Goal: Find specific page/section: Find specific page/section

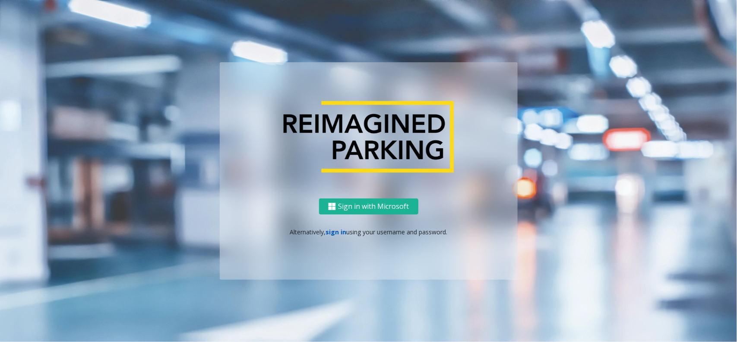
click at [340, 229] on link "sign in" at bounding box center [336, 232] width 21 height 8
click at [335, 240] on div "Sign in with Microsoft Alternatively, sign in using your username and password." at bounding box center [369, 238] width 298 height 81
click at [341, 231] on link "sign in" at bounding box center [336, 232] width 21 height 8
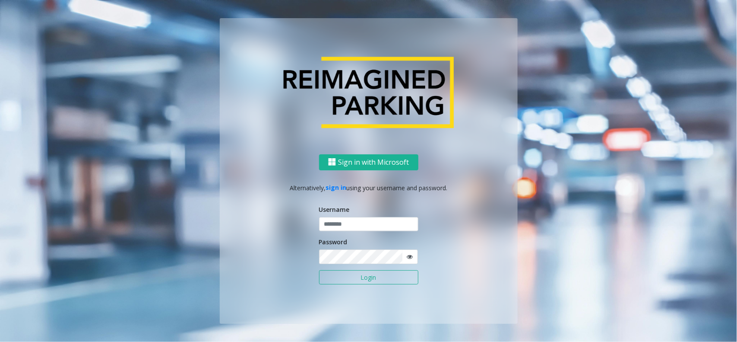
click at [355, 208] on div "Username" at bounding box center [368, 218] width 99 height 27
click at [355, 212] on div "Username" at bounding box center [368, 218] width 99 height 27
click at [353, 223] on input "text" at bounding box center [368, 224] width 99 height 15
type input "********"
click at [319, 270] on button "Login" at bounding box center [368, 277] width 99 height 15
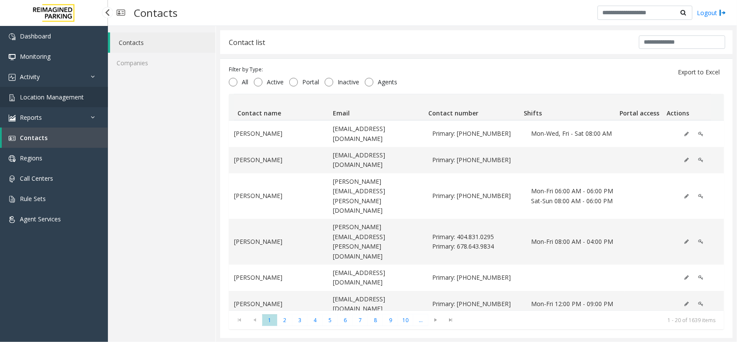
click at [85, 96] on link "Location Management" at bounding box center [54, 97] width 108 height 20
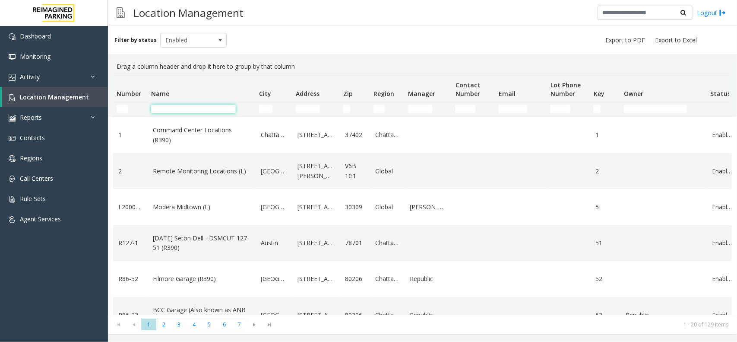
click at [201, 108] on input "Name Filter" at bounding box center [193, 108] width 85 height 9
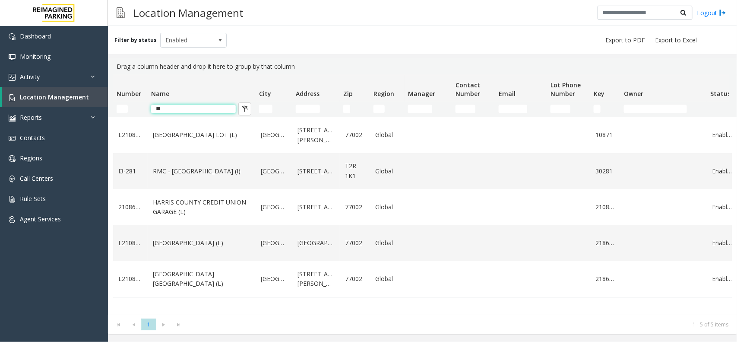
type input "*"
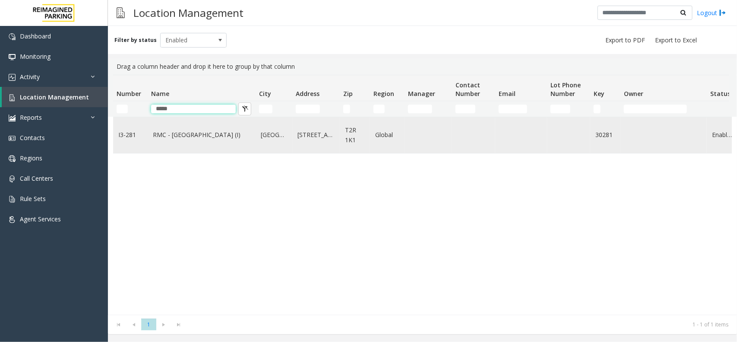
type input "*****"
click at [329, 130] on link "1550 8 Street Southwest" at bounding box center [315, 134] width 37 height 9
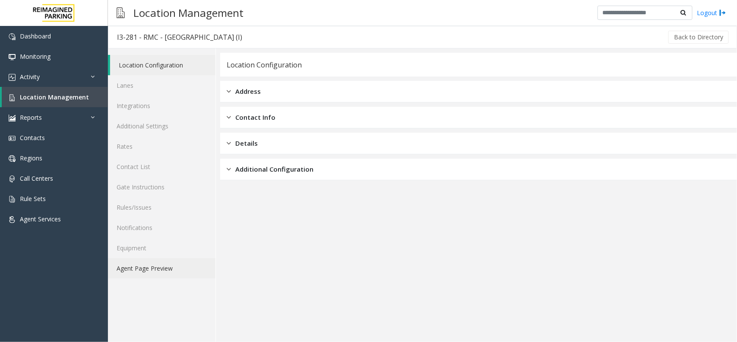
click at [183, 258] on link "Agent Page Preview" at bounding box center [162, 268] width 108 height 20
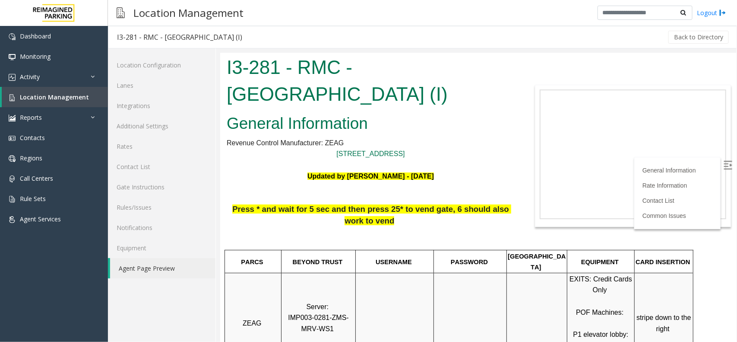
scroll to position [108, 0]
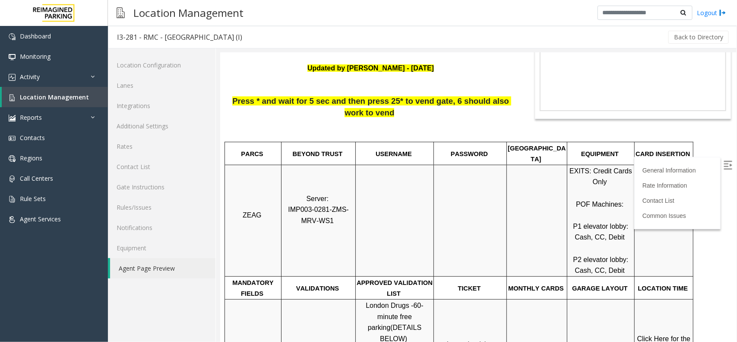
click at [723, 161] on img at bounding box center [727, 164] width 9 height 9
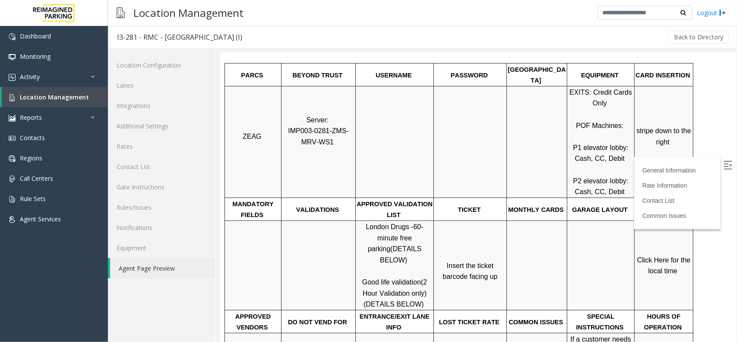
scroll to position [216, 0]
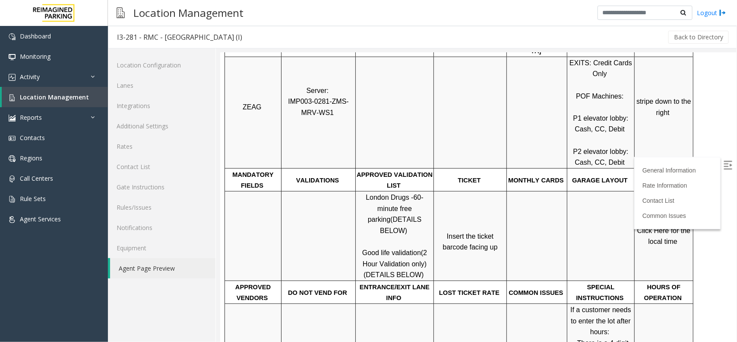
click at [661, 226] on span "Click Here for the local time" at bounding box center [664, 235] width 55 height 19
click at [63, 94] on span "Location Management" at bounding box center [54, 97] width 69 height 8
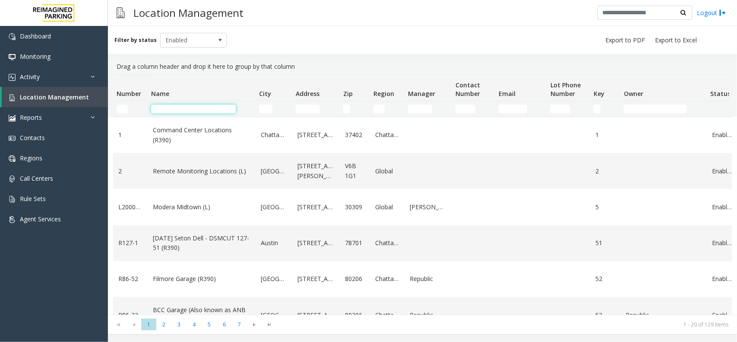
click at [196, 112] on input "Name Filter" at bounding box center [193, 108] width 85 height 9
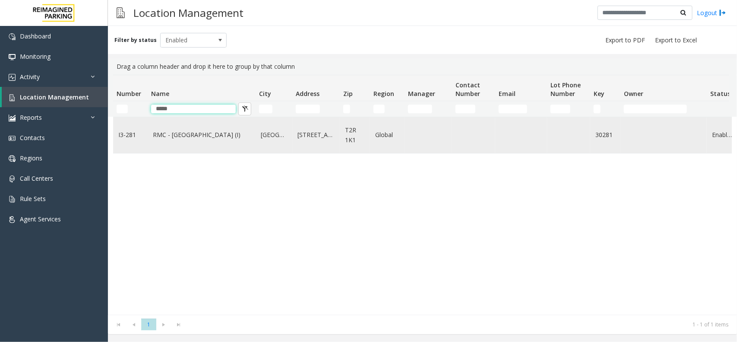
type input "*****"
click at [199, 139] on link "RMC - Mount Royal Village (I)" at bounding box center [202, 134] width 98 height 9
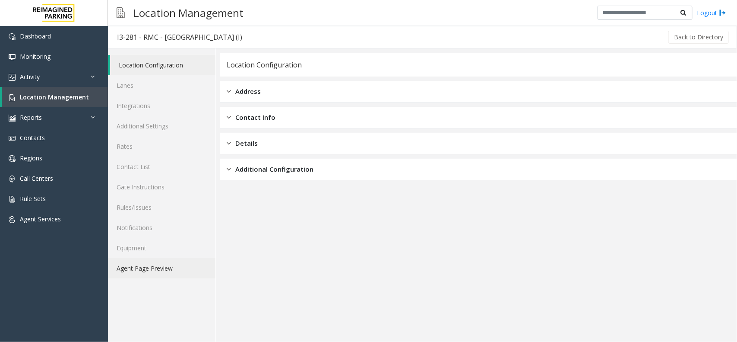
click at [137, 266] on link "Agent Page Preview" at bounding box center [162, 268] width 108 height 20
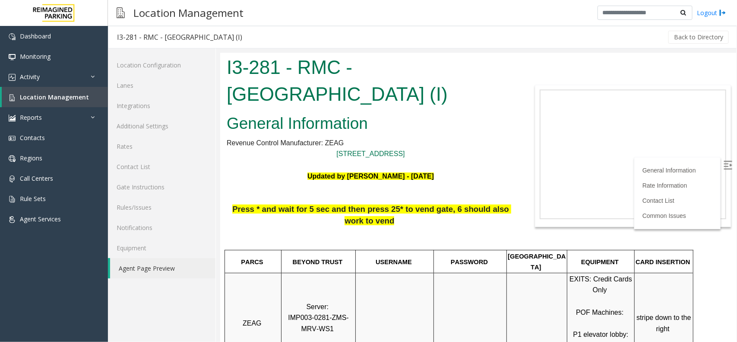
click at [723, 162] on img at bounding box center [727, 164] width 9 height 9
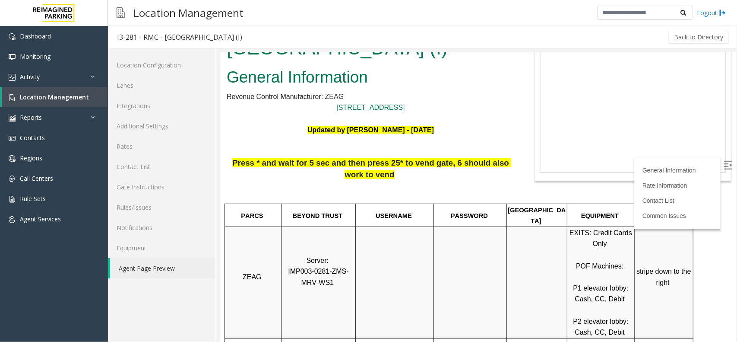
scroll to position [108, 0]
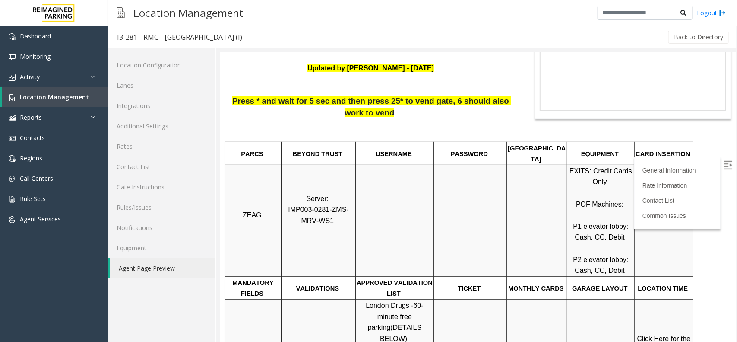
click at [657, 334] on span "Click Here for the local time" at bounding box center [664, 343] width 55 height 19
click at [46, 100] on link "Location Management" at bounding box center [55, 97] width 106 height 20
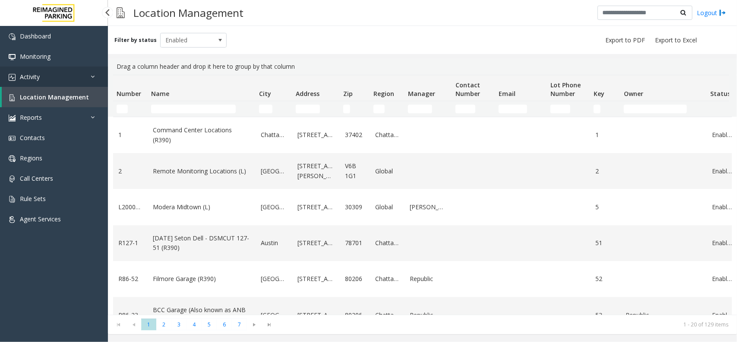
click at [83, 82] on link "Activity" at bounding box center [54, 76] width 108 height 20
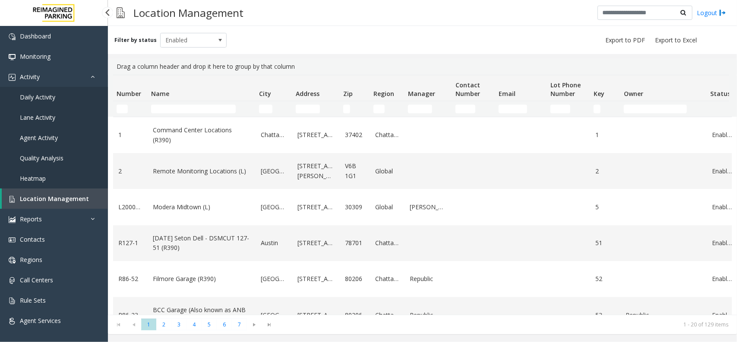
click at [67, 90] on link "Daily Activity" at bounding box center [54, 97] width 108 height 20
click at [63, 94] on link "Daily Activity" at bounding box center [54, 97] width 108 height 20
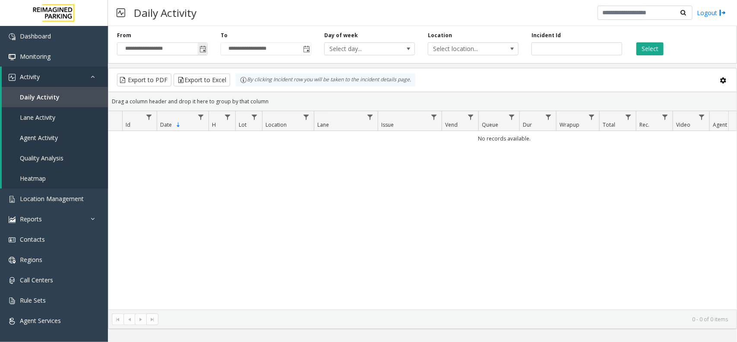
click at [205, 51] on span "Toggle popup" at bounding box center [202, 49] width 7 height 7
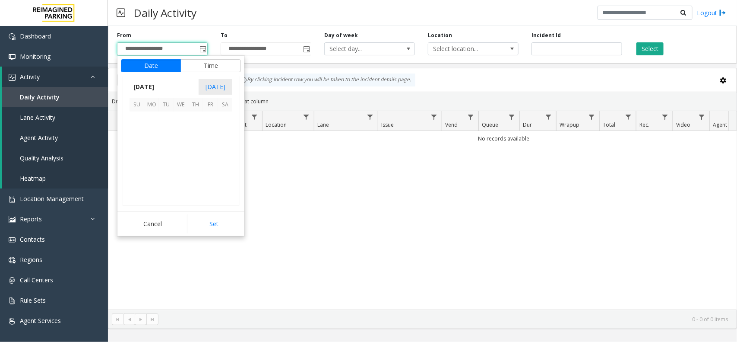
scroll to position [154786, 0]
click at [180, 164] on span "20" at bounding box center [181, 163] width 15 height 15
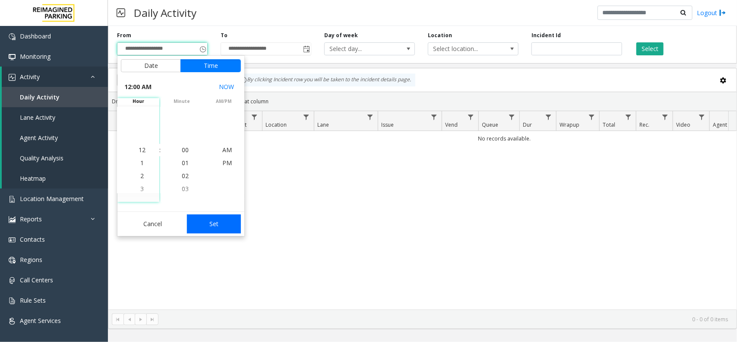
click at [208, 226] on button "Set" at bounding box center [214, 223] width 54 height 19
type input "**********"
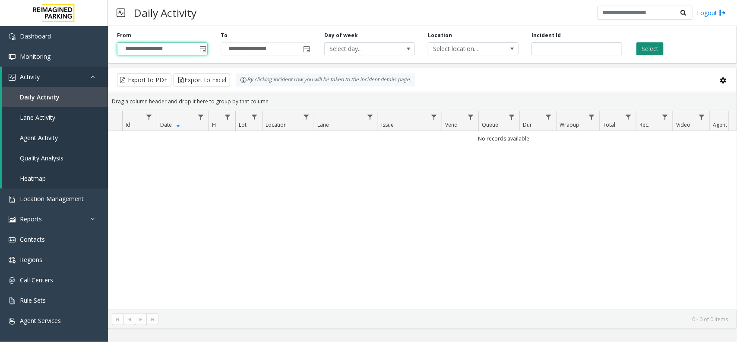
click at [652, 42] on button "Select" at bounding box center [649, 48] width 27 height 13
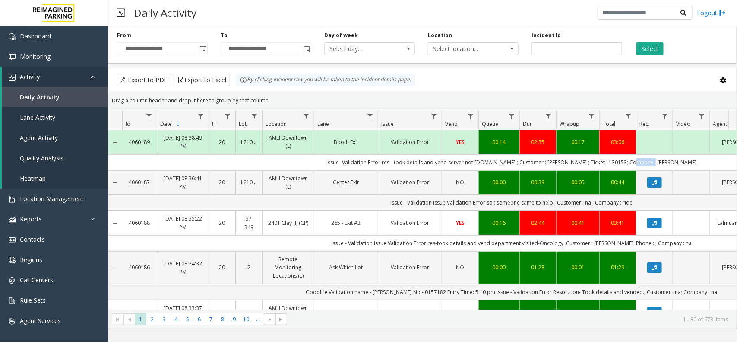
drag, startPoint x: 649, startPoint y: 163, endPoint x: 667, endPoint y: 163, distance: 18.6
click at [667, 163] on td "issue- Validation Error res - took details and vend server not working.com ; Cu…" at bounding box center [511, 162] width 778 height 16
click at [661, 162] on td "issue- Validation Error res - took details and vend server not working.com ; Cu…" at bounding box center [511, 162] width 778 height 16
click at [654, 162] on td "issue- Validation Error res - took details and vend server not working.com ; Cu…" at bounding box center [511, 162] width 778 height 16
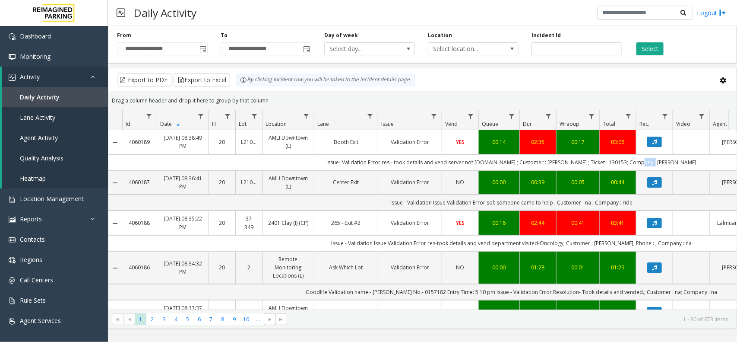
click at [576, 163] on td "issue- Validation Error res - took details and vend server not working.com ; Cu…" at bounding box center [511, 162] width 778 height 16
click at [616, 162] on td "issue- Validation Error res - took details and vend server not working.com ; Cu…" at bounding box center [511, 162] width 778 height 16
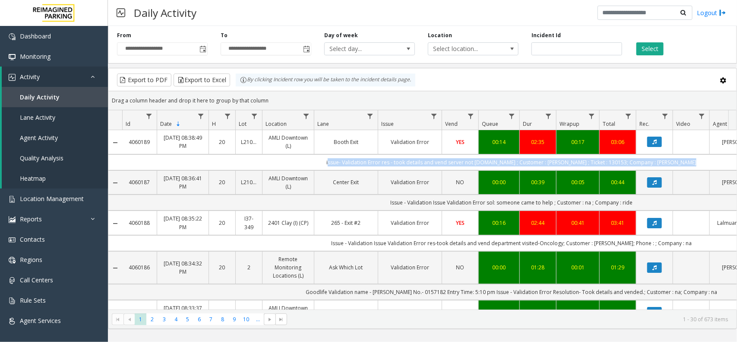
click at [616, 162] on td "issue- Validation Error res - took details and vend server not working.com ; Cu…" at bounding box center [511, 162] width 778 height 16
click at [621, 163] on td "issue- Validation Error res - took details and vend server not working.com ; Cu…" at bounding box center [511, 162] width 778 height 16
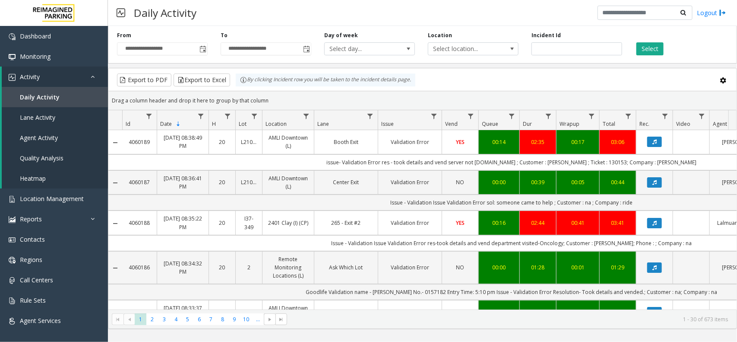
click at [611, 163] on td "issue- Validation Error res - took details and vend server not working.com ; Cu…" at bounding box center [511, 162] width 778 height 16
click at [685, 160] on td "issue- Validation Error res - took details and vend server not working.com ; Cu…" at bounding box center [511, 162] width 778 height 16
drag, startPoint x: 685, startPoint y: 160, endPoint x: 710, endPoint y: 160, distance: 25.5
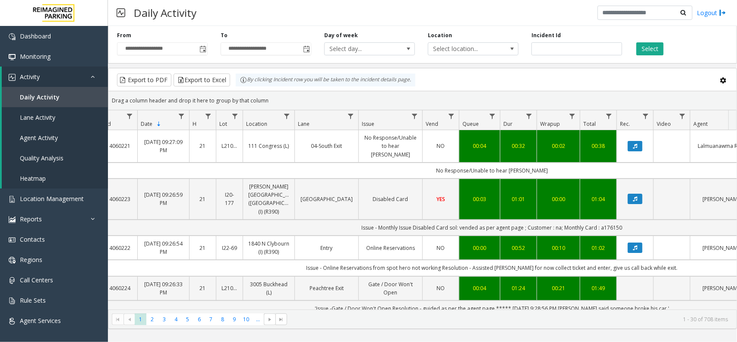
scroll to position [0, 43]
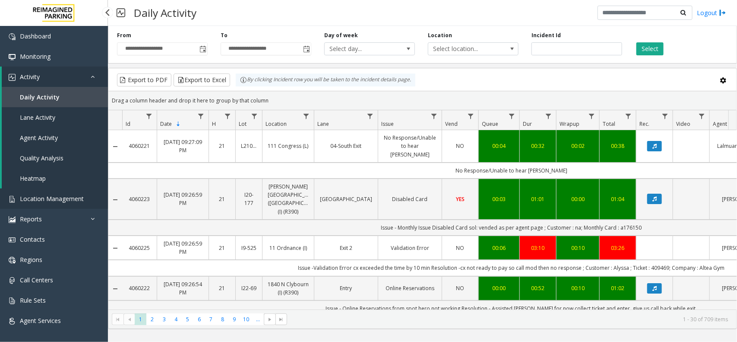
click at [78, 193] on link "Location Management" at bounding box center [54, 198] width 108 height 20
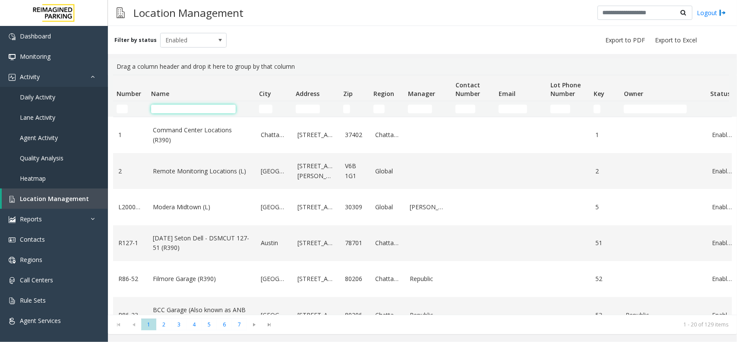
click at [197, 111] on input "Name Filter" at bounding box center [193, 108] width 85 height 9
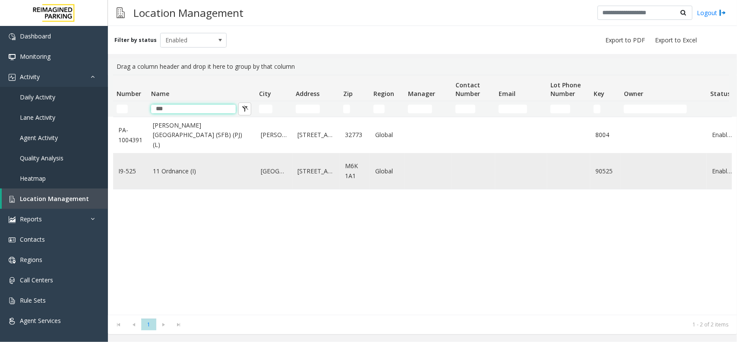
type input "***"
click at [193, 174] on link "11 Ordnance (I)" at bounding box center [202, 170] width 98 height 9
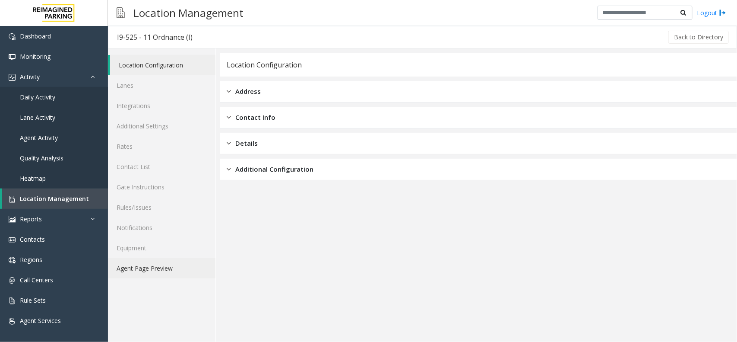
click at [161, 269] on link "Agent Page Preview" at bounding box center [162, 268] width 108 height 20
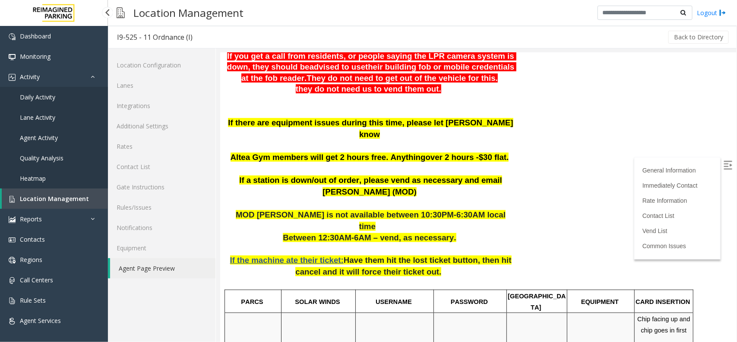
click at [74, 188] on link "Location Management" at bounding box center [55, 198] width 106 height 20
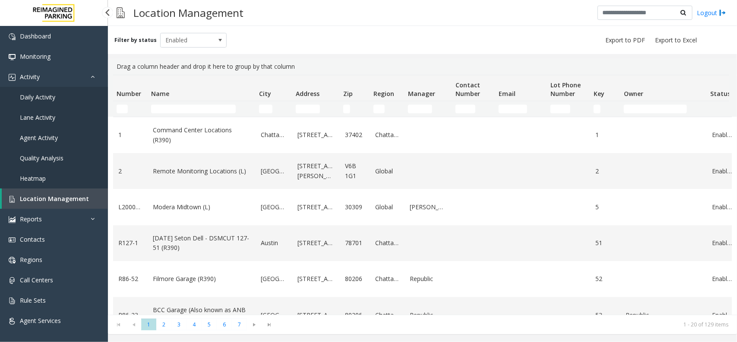
click at [79, 202] on link "Location Management" at bounding box center [55, 198] width 106 height 20
click at [169, 101] on td "Name Filter" at bounding box center [202, 109] width 108 height 16
click at [169, 110] on input "Name Filter" at bounding box center [193, 108] width 85 height 9
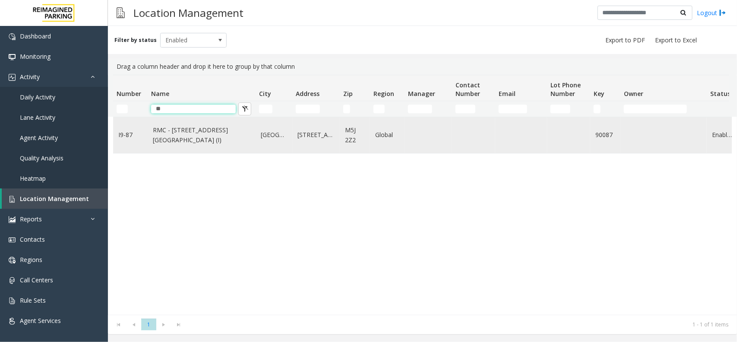
type input "*"
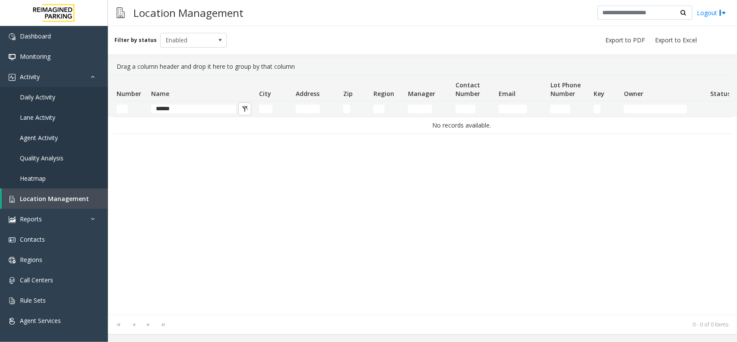
click at [206, 104] on td "******" at bounding box center [202, 109] width 108 height 16
click at [197, 105] on input "******" at bounding box center [193, 108] width 85 height 9
type input "*"
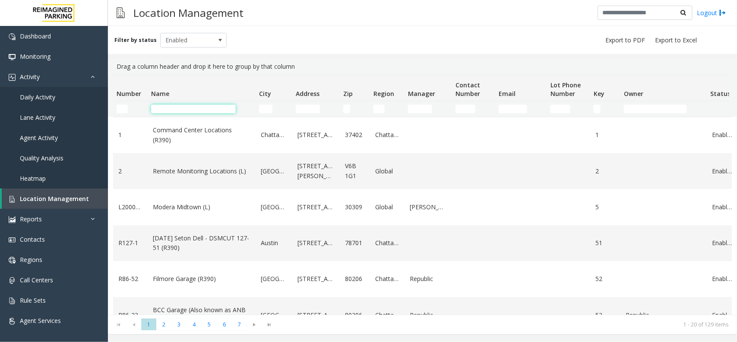
click at [221, 107] on input "Name Filter" at bounding box center [193, 108] width 85 height 9
click at [199, 109] on input "Name Filter" at bounding box center [193, 108] width 85 height 9
click at [212, 109] on input "Name Filter" at bounding box center [193, 108] width 85 height 9
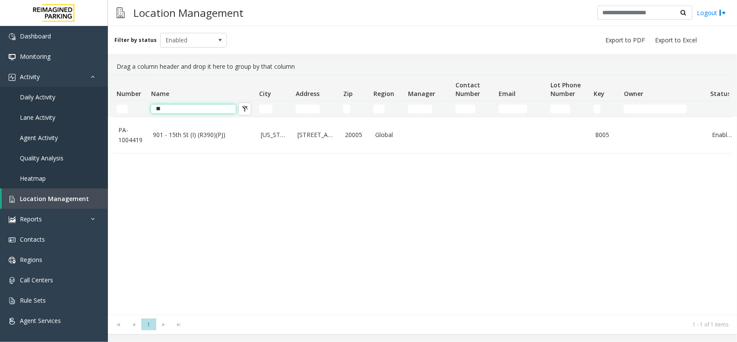
type input "*"
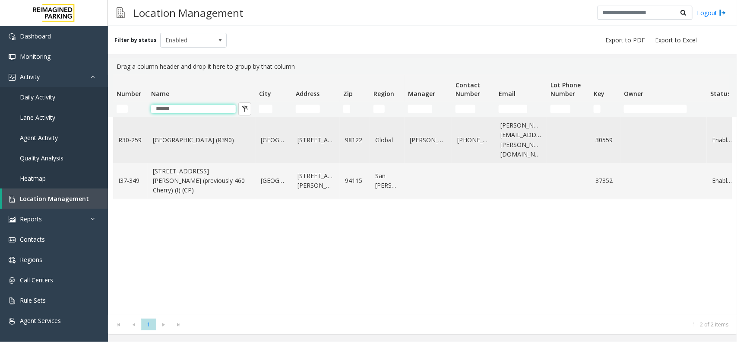
type input "******"
click at [202, 144] on td "Cherry Hill (R390)" at bounding box center [202, 140] width 108 height 46
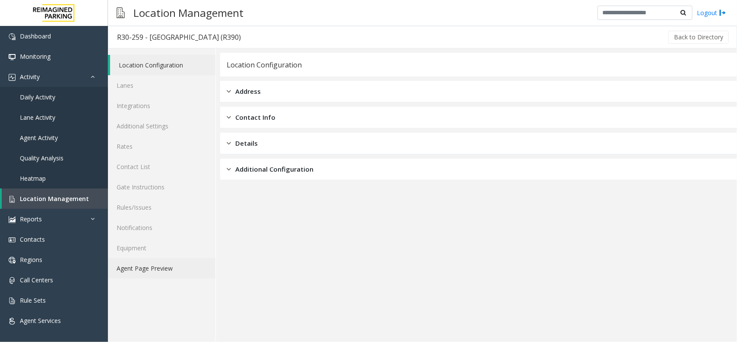
click at [180, 272] on link "Agent Page Preview" at bounding box center [162, 268] width 108 height 20
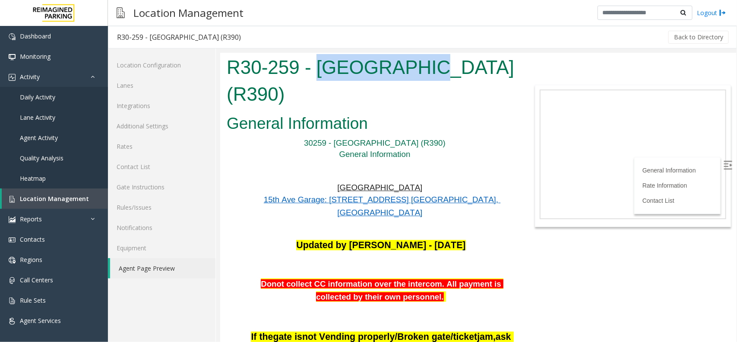
drag, startPoint x: 322, startPoint y: 63, endPoint x: 404, endPoint y: 61, distance: 81.6
click at [404, 61] on h1 "R30-259 - Cherry Hill (R390)" at bounding box center [370, 80] width 288 height 53
copy h1 "Cherry Hill"
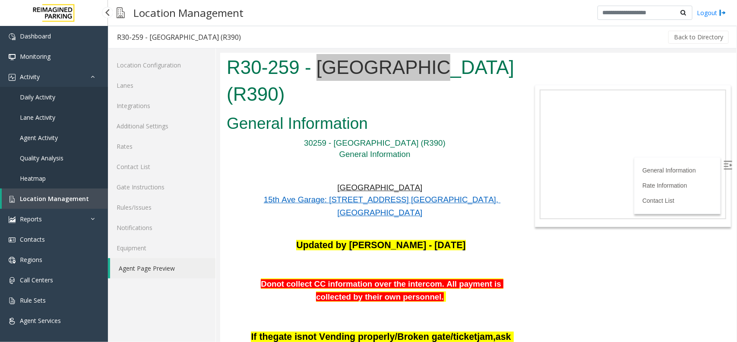
click at [46, 140] on span "Agent Activity" at bounding box center [39, 137] width 38 height 8
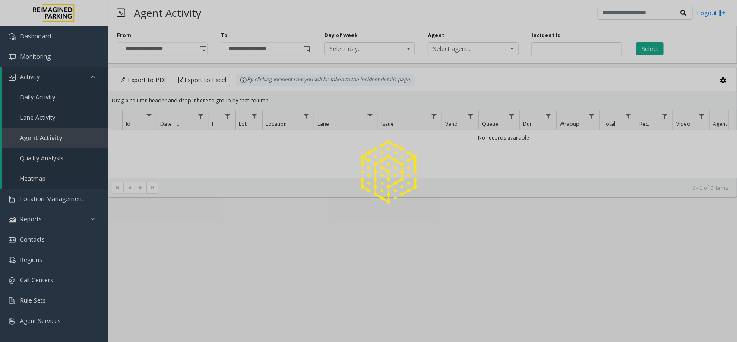
click at [198, 48] on span "Toggle popup" at bounding box center [202, 49] width 9 height 14
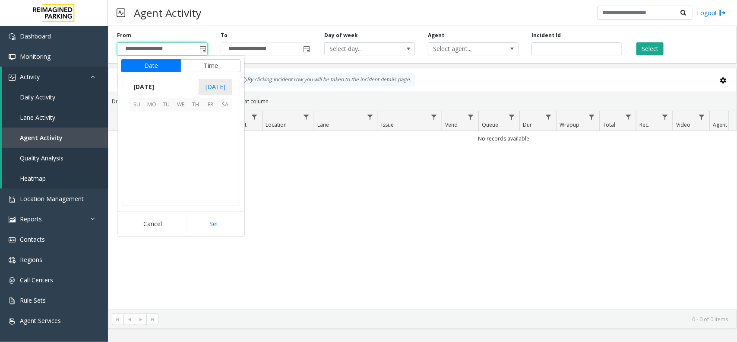
scroll to position [154786, 0]
click at [180, 158] on span "20" at bounding box center [181, 163] width 15 height 15
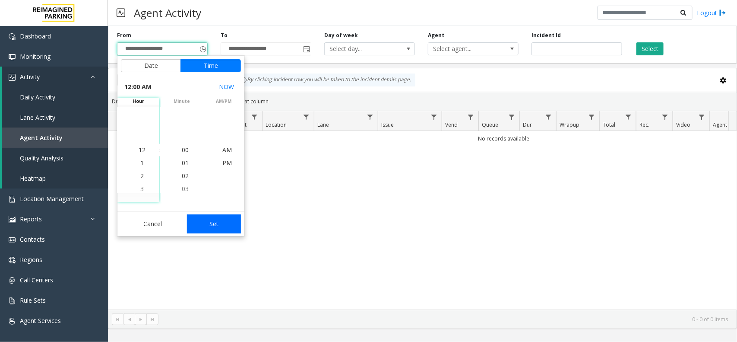
click at [210, 220] on button "Set" at bounding box center [214, 223] width 54 height 19
type input "**********"
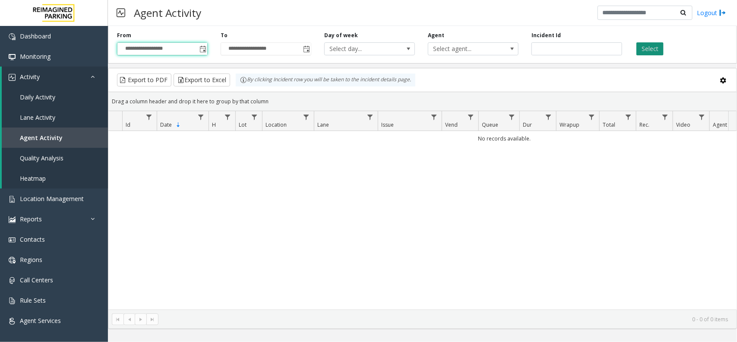
click at [661, 50] on button "Select" at bounding box center [649, 48] width 27 height 13
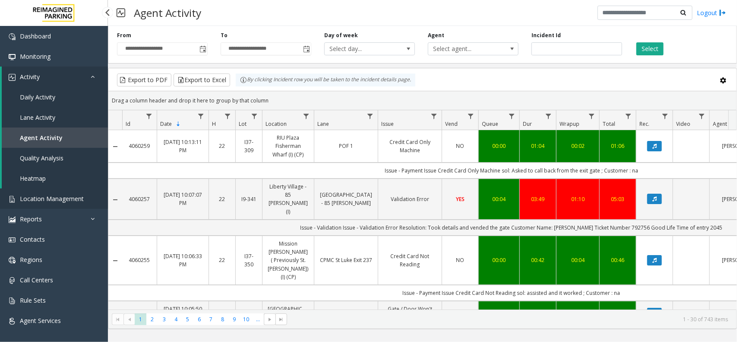
click at [45, 199] on span "Location Management" at bounding box center [52, 198] width 64 height 8
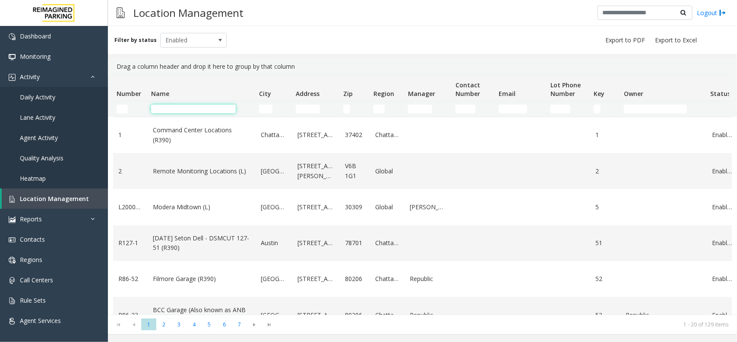
click at [178, 106] on input "Name Filter" at bounding box center [193, 108] width 85 height 9
click at [126, 107] on input "Number Filter" at bounding box center [122, 108] width 11 height 9
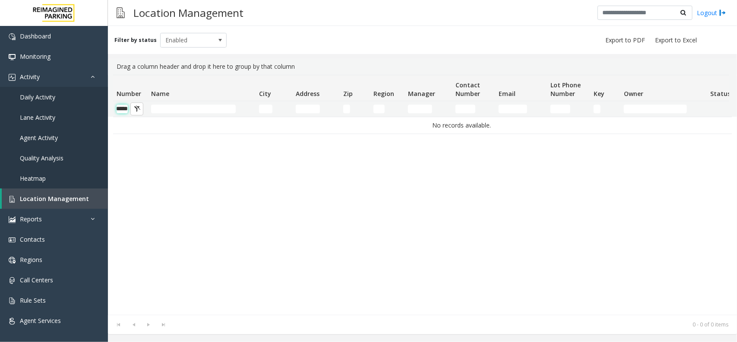
scroll to position [0, 9]
type input "*"
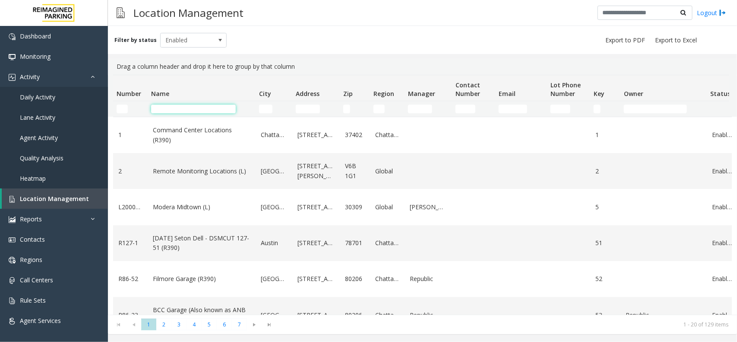
click at [161, 111] on input "Name Filter" at bounding box center [193, 108] width 85 height 9
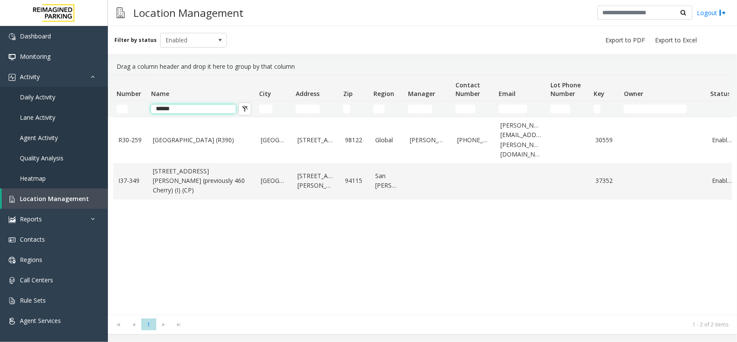
click at [194, 109] on input "******" at bounding box center [193, 108] width 85 height 9
type input "*"
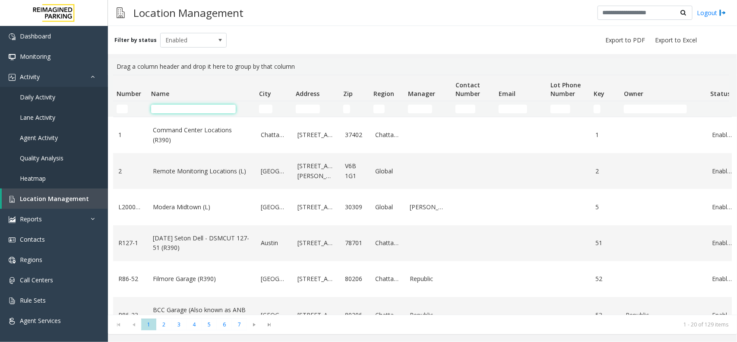
click at [196, 109] on input "Name Filter" at bounding box center [193, 108] width 85 height 9
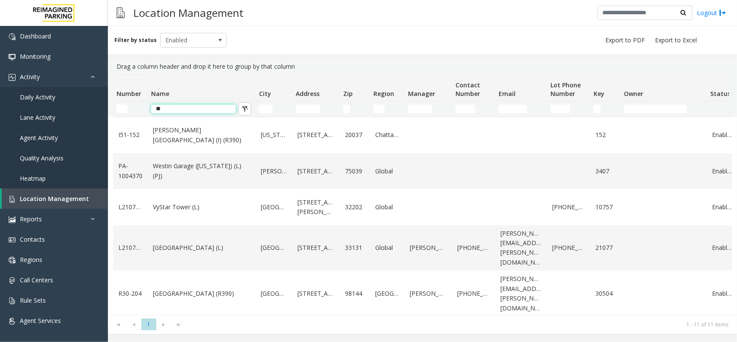
type input "*"
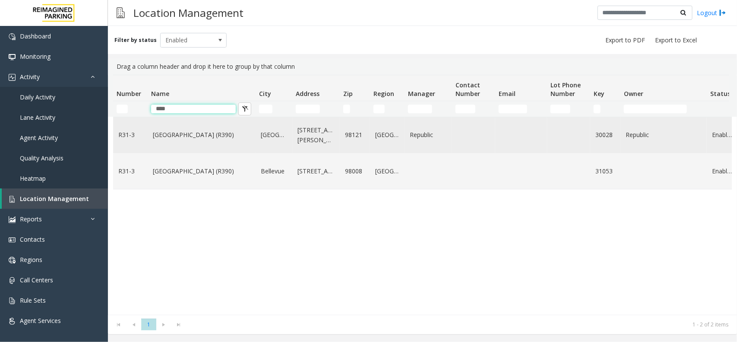
type input "****"
click at [161, 130] on link "Bell Street Garage (R390)" at bounding box center [202, 134] width 98 height 9
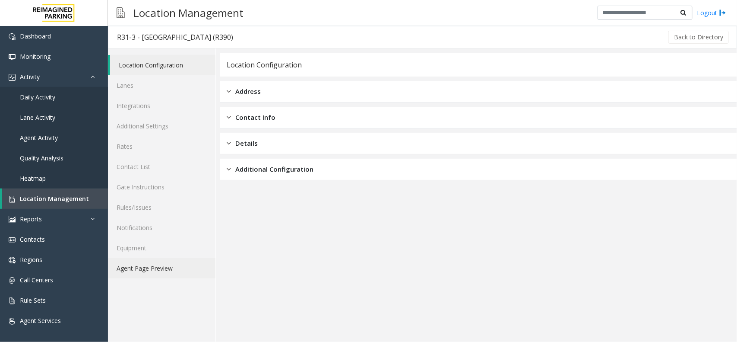
click at [121, 275] on link "Agent Page Preview" at bounding box center [162, 268] width 108 height 20
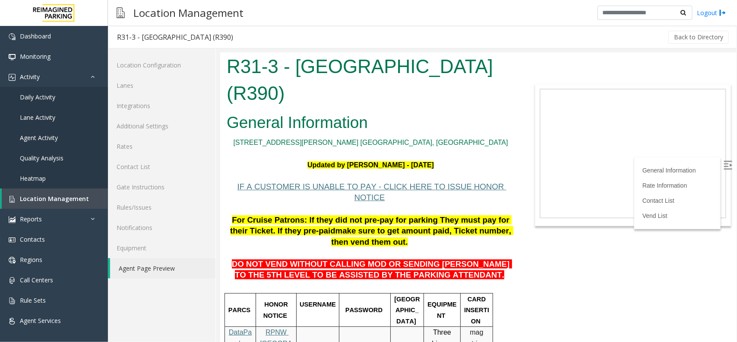
scroll to position [3, 0]
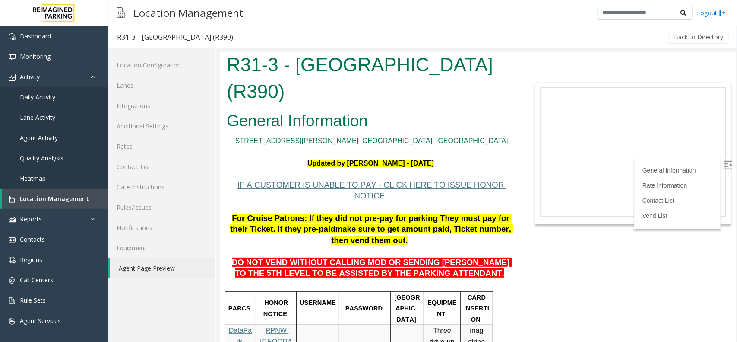
drag, startPoint x: 466, startPoint y: 210, endPoint x: 363, endPoint y: 217, distance: 103.0
click at [39, 195] on span "Location Management" at bounding box center [54, 198] width 69 height 8
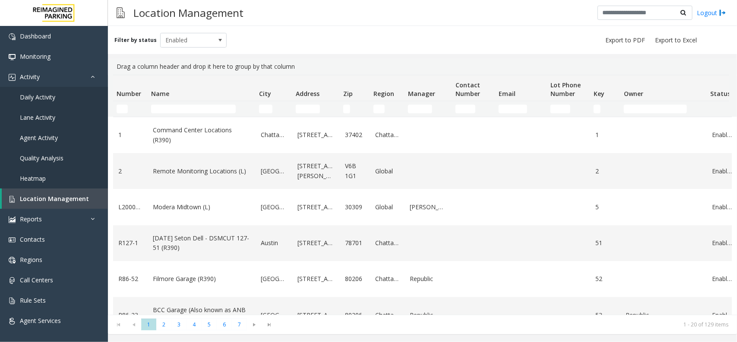
click at [173, 102] on td "Name Filter" at bounding box center [202, 109] width 108 height 16
click at [165, 115] on td "Name Filter" at bounding box center [202, 109] width 108 height 16
click at [173, 102] on td "Name Filter" at bounding box center [202, 109] width 108 height 16
click at [173, 106] on input "Name Filter" at bounding box center [193, 108] width 85 height 9
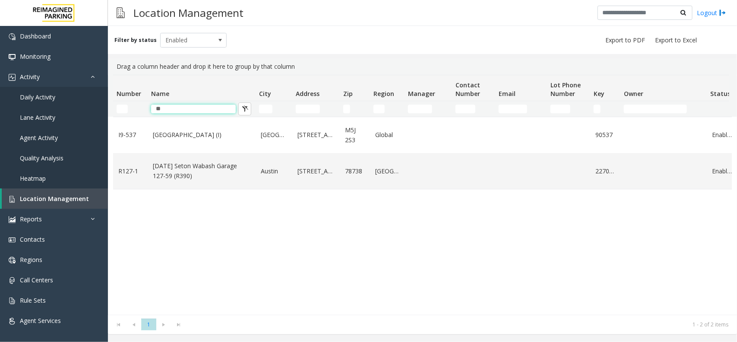
type input "*"
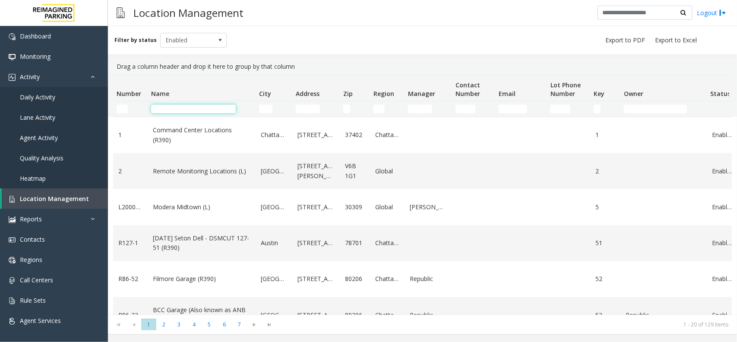
click at [193, 111] on input "Name Filter" at bounding box center [193, 108] width 85 height 9
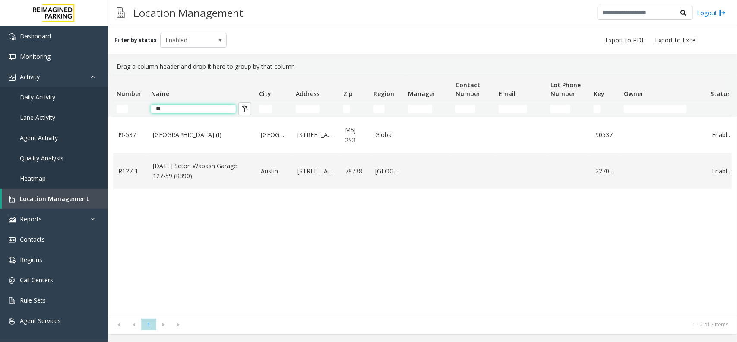
type input "*"
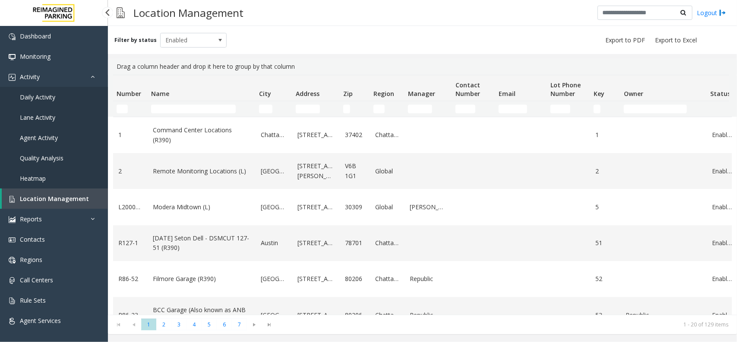
click at [53, 91] on link "Daily Activity" at bounding box center [54, 97] width 108 height 20
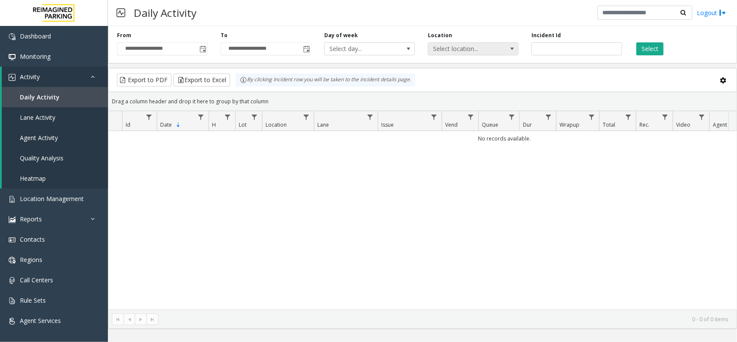
click at [483, 51] on span "Select location..." at bounding box center [464, 49] width 72 height 12
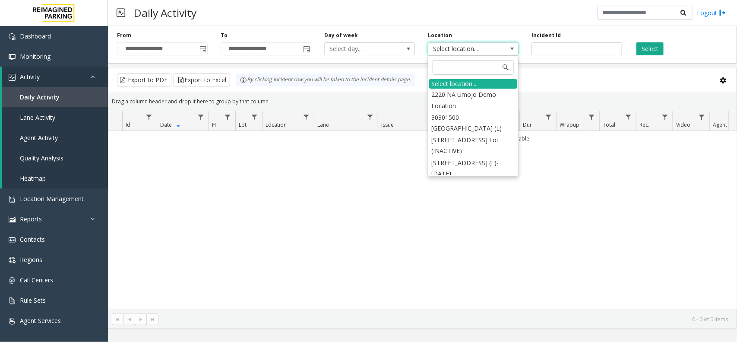
click at [468, 41] on div "Location Select location..." at bounding box center [473, 44] width 104 height 24
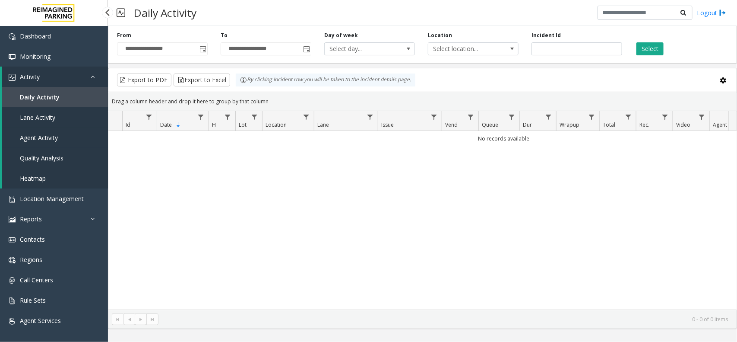
click at [46, 134] on span "Agent Activity" at bounding box center [39, 137] width 38 height 8
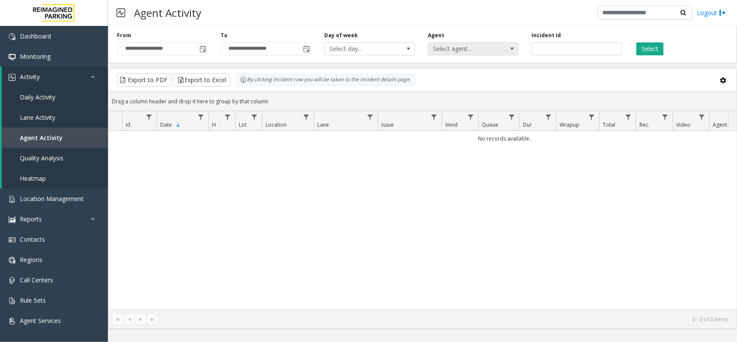
click at [461, 43] on span "Select agent..." at bounding box center [464, 49] width 72 height 12
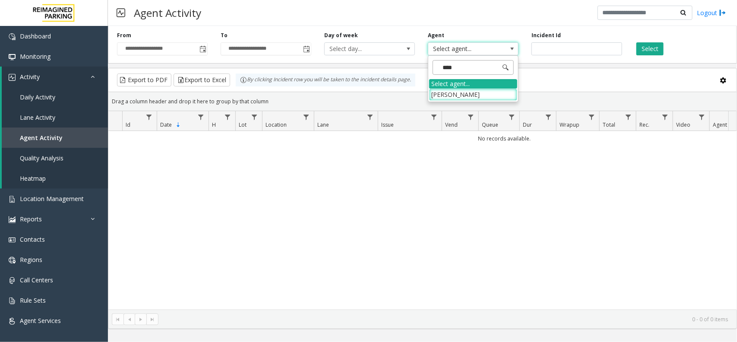
type input "*****"
click at [455, 93] on li "Mohit Kaushal" at bounding box center [473, 95] width 88 height 12
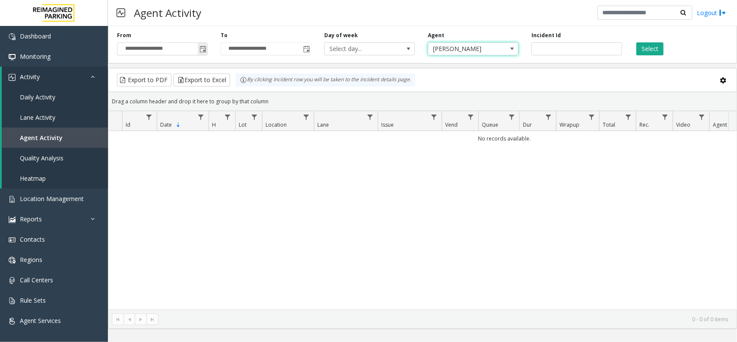
click at [202, 51] on span "Toggle popup" at bounding box center [202, 49] width 7 height 7
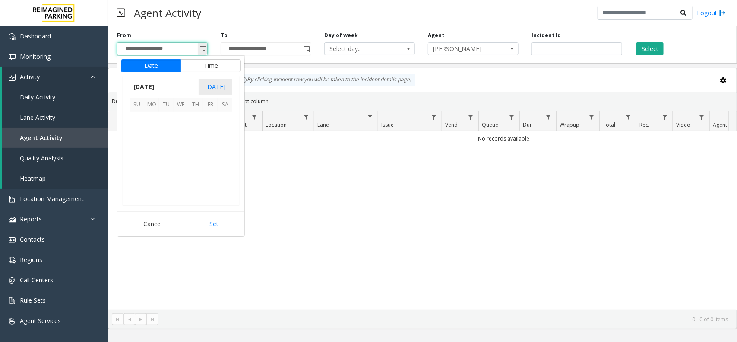
scroll to position [154786, 0]
click at [175, 158] on span "20" at bounding box center [181, 163] width 15 height 15
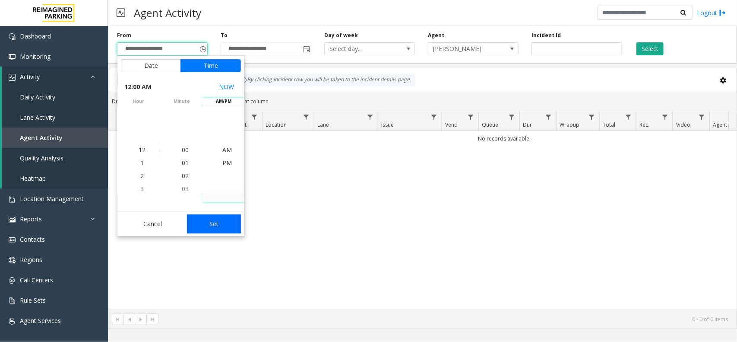
click at [215, 233] on button "Set" at bounding box center [214, 223] width 54 height 19
type input "**********"
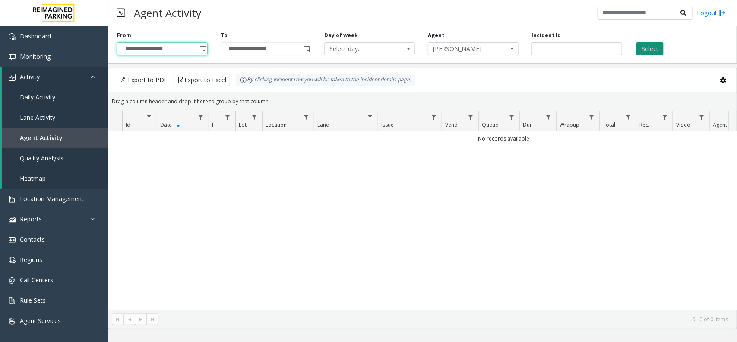
click at [659, 55] on button "Select" at bounding box center [649, 48] width 27 height 13
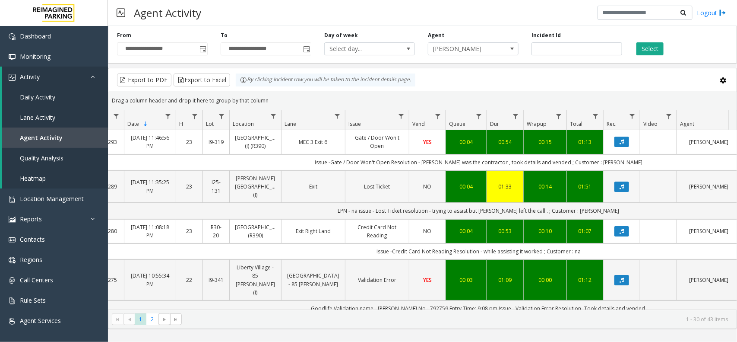
scroll to position [0, 74]
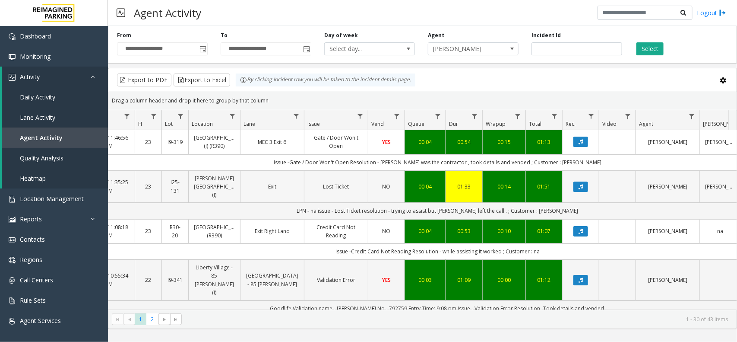
drag, startPoint x: 259, startPoint y: 200, endPoint x: 295, endPoint y: 197, distance: 35.5
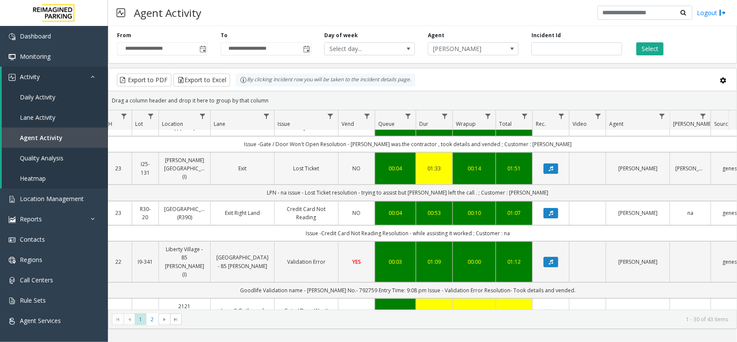
scroll to position [0, 104]
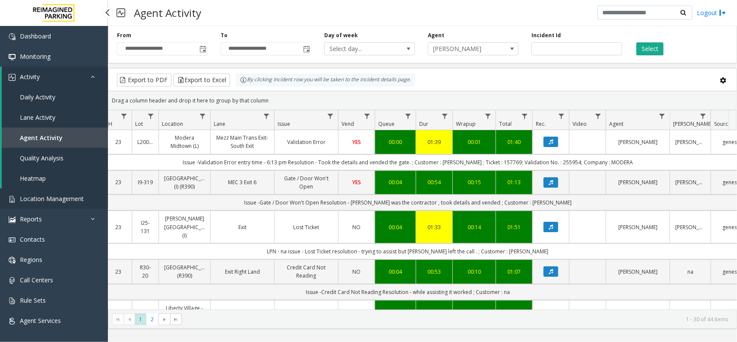
click at [35, 199] on span "Location Management" at bounding box center [52, 198] width 64 height 8
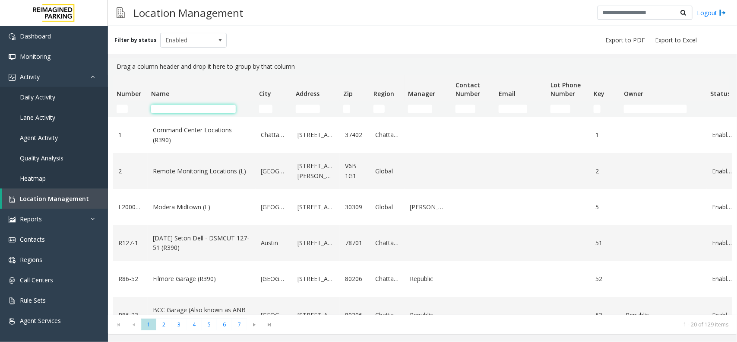
click at [187, 111] on input "Name Filter" at bounding box center [193, 108] width 85 height 9
type input "*"
click at [187, 111] on input "Name Filter" at bounding box center [193, 108] width 85 height 9
click at [223, 105] on input "Name Filter" at bounding box center [193, 108] width 85 height 9
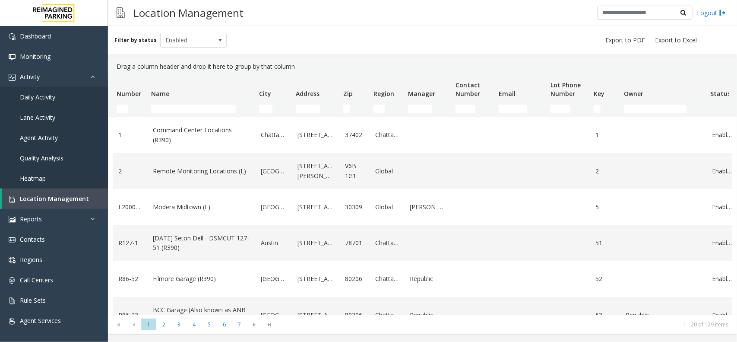
click at [209, 101] on td "Name Filter" at bounding box center [202, 109] width 108 height 16
click at [209, 108] on input "Name Filter" at bounding box center [193, 108] width 85 height 9
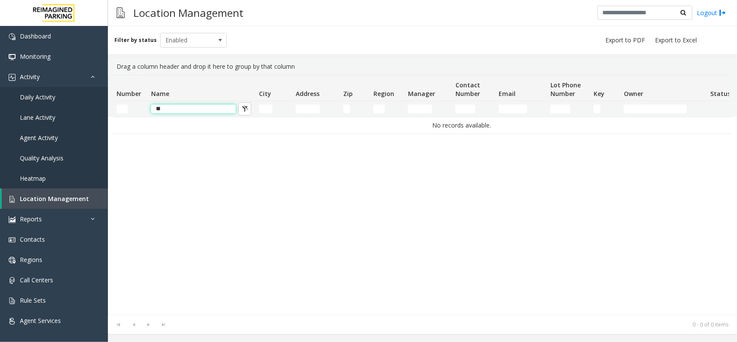
type input "*"
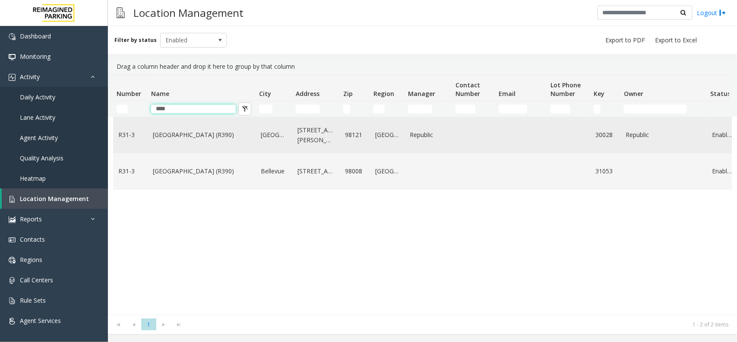
type input "****"
click at [177, 136] on link "Bell Street Garage (R390)" at bounding box center [202, 134] width 98 height 9
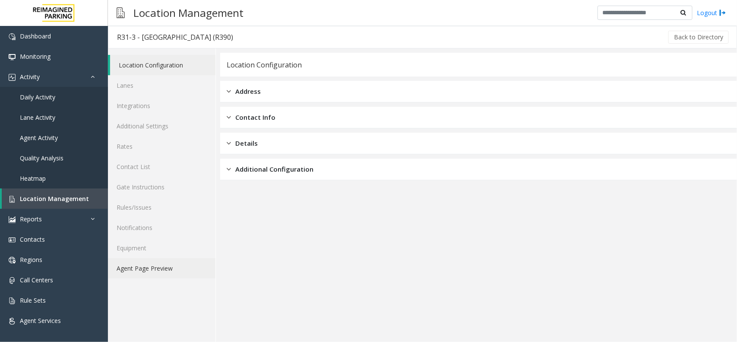
click at [153, 264] on link "Agent Page Preview" at bounding box center [162, 268] width 108 height 20
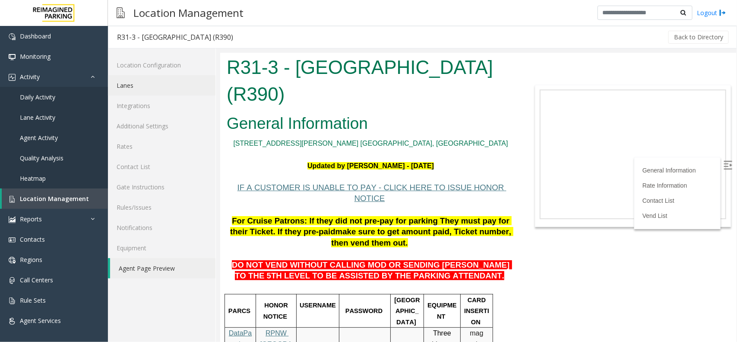
click at [137, 85] on link "Lanes" at bounding box center [162, 85] width 108 height 20
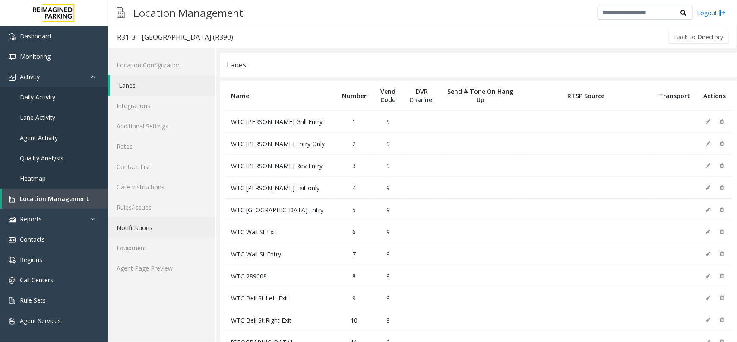
click at [139, 233] on link "Notifications" at bounding box center [162, 227] width 108 height 20
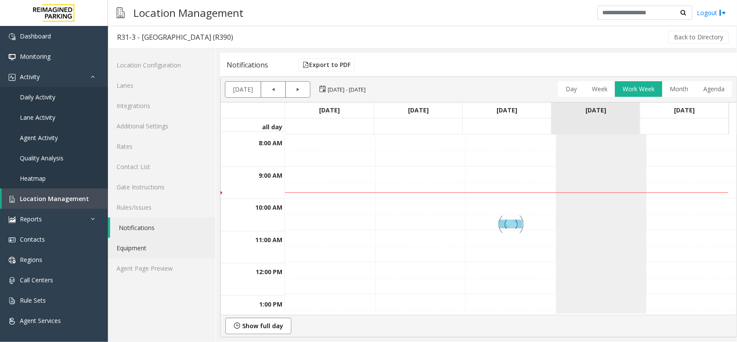
click at [137, 250] on link "Equipment" at bounding box center [162, 247] width 108 height 20
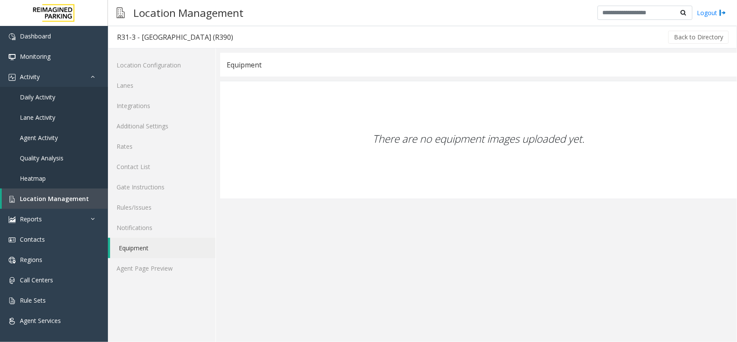
click at [141, 281] on div "Location Configuration Lanes Integrations Additional Settings Rates Contact Lis…" at bounding box center [162, 194] width 108 height 293
click at [152, 277] on link "Agent Page Preview" at bounding box center [162, 268] width 108 height 20
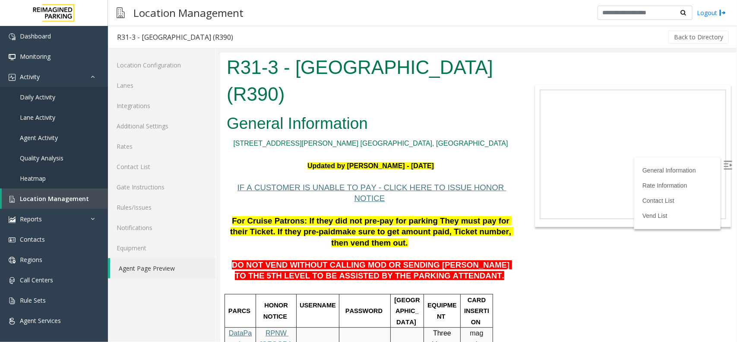
click at [364, 248] on p "DO NOT VEND WITHOUT CALLING MOD OR SENDING PARKER TO THE 5TH LEVEL TO BE ASSIST…" at bounding box center [370, 264] width 288 height 33
click at [49, 199] on span "Location Management" at bounding box center [54, 198] width 69 height 8
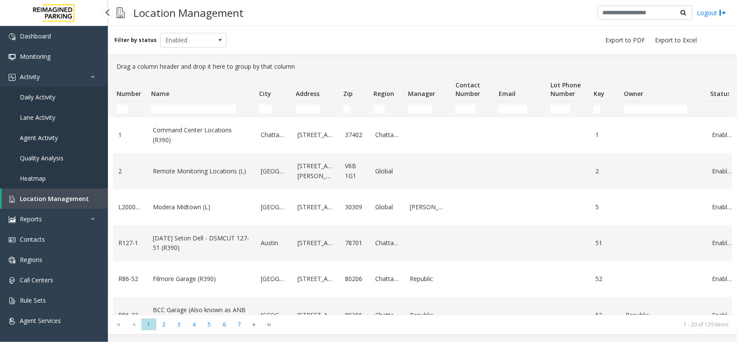
click at [44, 100] on span "Daily Activity" at bounding box center [37, 97] width 35 height 8
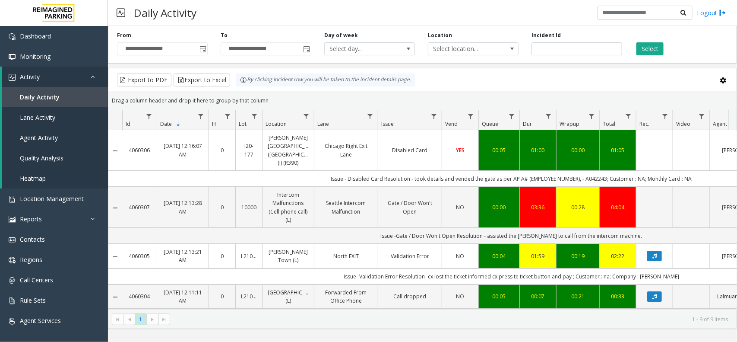
click at [198, 41] on div "**********" at bounding box center [163, 44] width 104 height 24
click at [202, 50] on span "Toggle popup" at bounding box center [202, 49] width 7 height 7
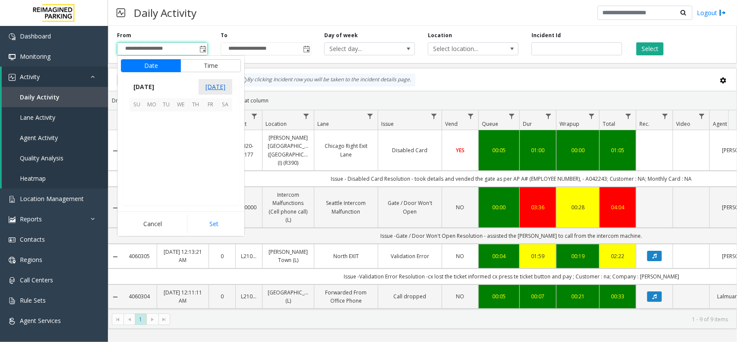
scroll to position [154786, 0]
click at [184, 158] on span "20" at bounding box center [181, 163] width 15 height 15
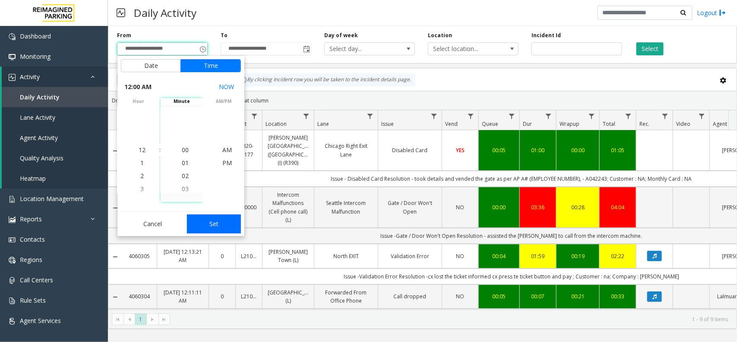
click at [203, 219] on button "Set" at bounding box center [214, 223] width 54 height 19
type input "**********"
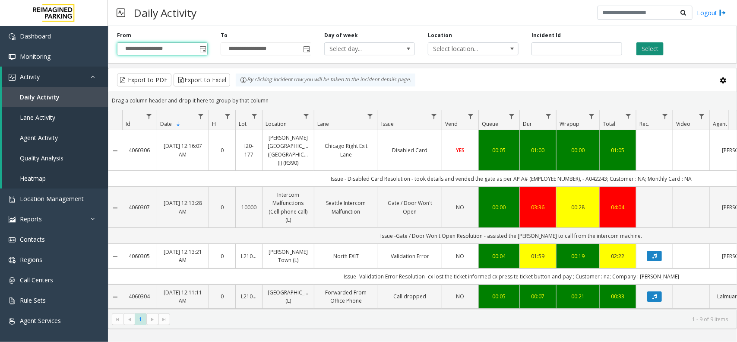
click at [655, 47] on button "Select" at bounding box center [649, 48] width 27 height 13
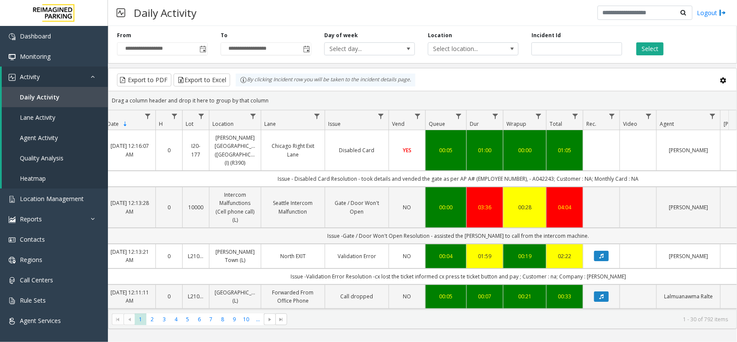
scroll to position [0, 172]
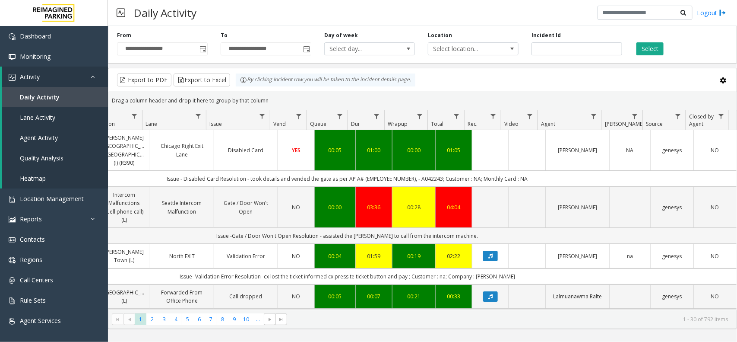
drag, startPoint x: 381, startPoint y: 221, endPoint x: 459, endPoint y: 220, distance: 77.3
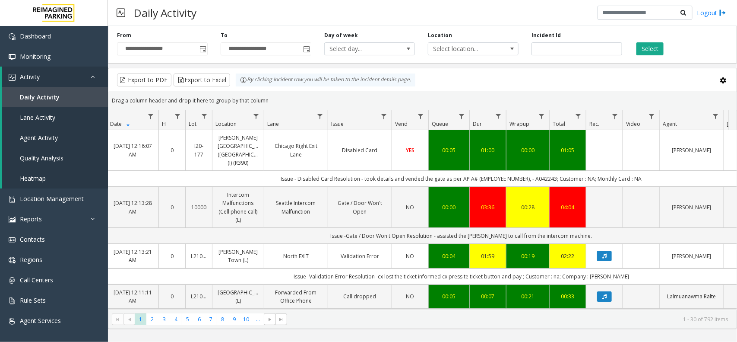
scroll to position [0, 65]
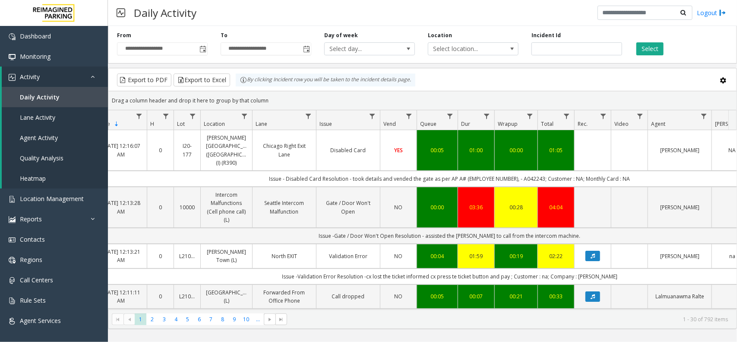
drag, startPoint x: 582, startPoint y: 168, endPoint x: 603, endPoint y: 168, distance: 21.2
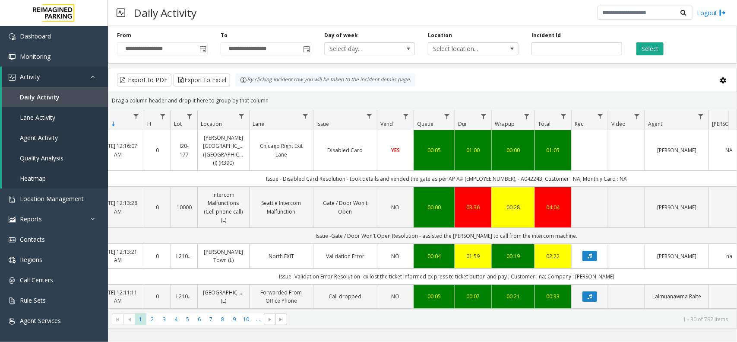
drag, startPoint x: 603, startPoint y: 168, endPoint x: 458, endPoint y: 165, distance: 145.5
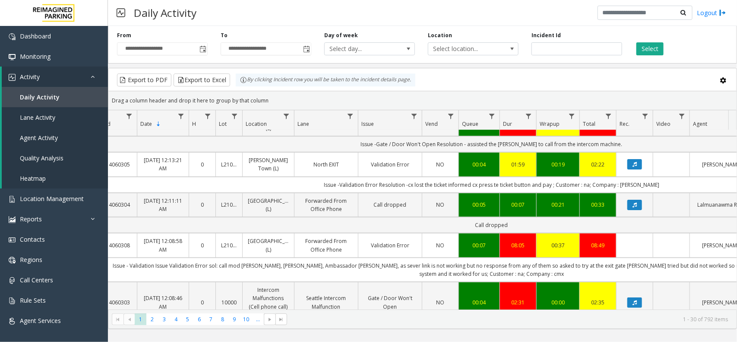
scroll to position [108, 20]
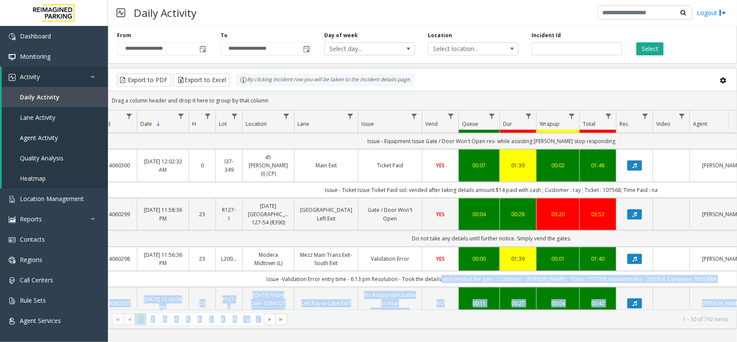
drag, startPoint x: 437, startPoint y: 309, endPoint x: 453, endPoint y: 307, distance: 16.5
click at [453, 307] on kendo-grid "Export to PDF Export to Excel By clicking Incident row you will be taken to the…" at bounding box center [422, 198] width 629 height 261
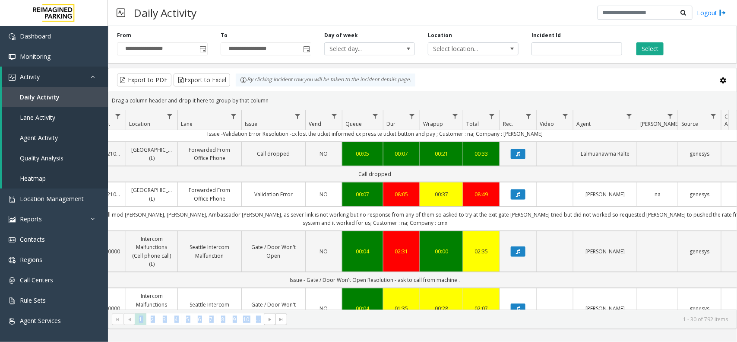
scroll to position [0, 172]
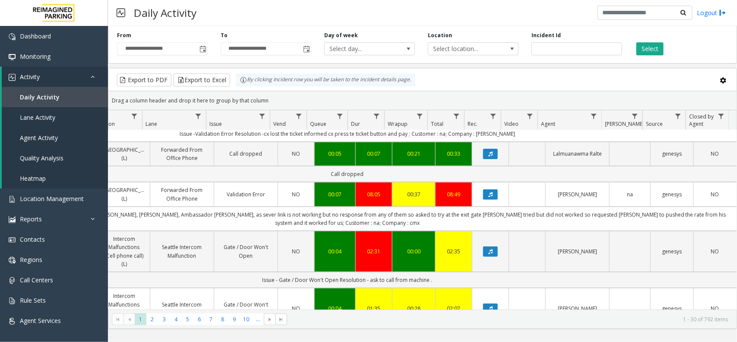
click at [629, 175] on td "Call dropped" at bounding box center [347, 174] width 778 height 16
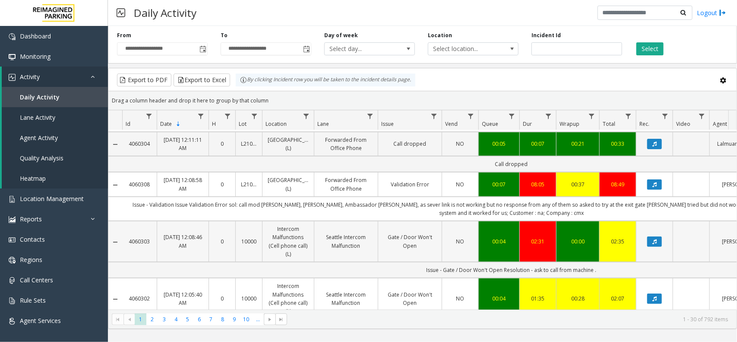
drag, startPoint x: 244, startPoint y: 235, endPoint x: 187, endPoint y: 246, distance: 58.4
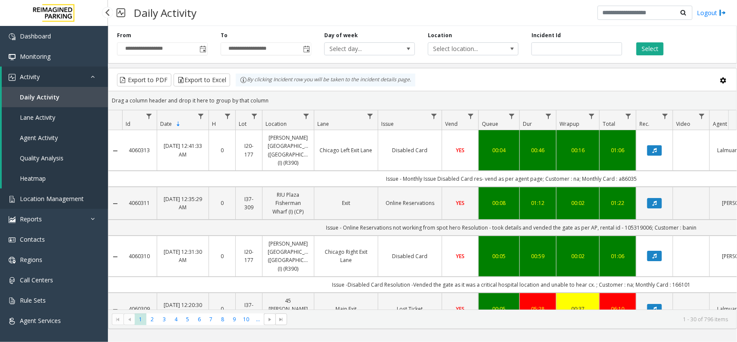
click at [44, 201] on span "Location Management" at bounding box center [52, 198] width 64 height 8
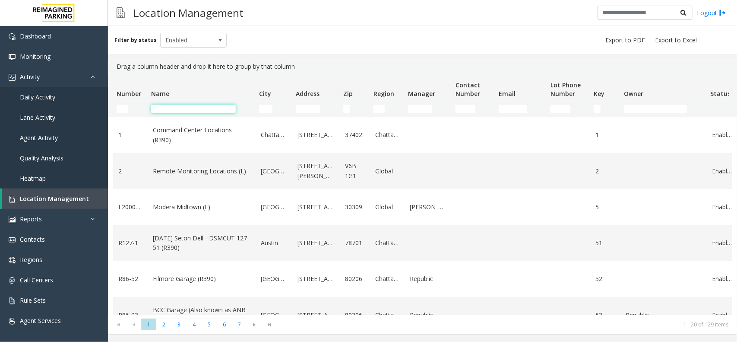
click at [189, 106] on input "Name Filter" at bounding box center [193, 108] width 85 height 9
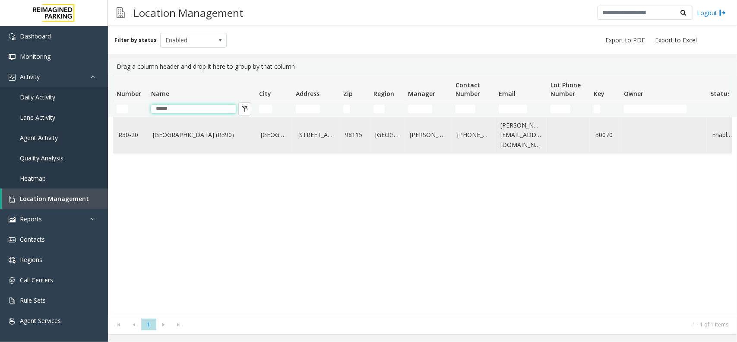
type input "*****"
click at [186, 127] on td "Green Lake Village (R390)" at bounding box center [202, 135] width 108 height 36
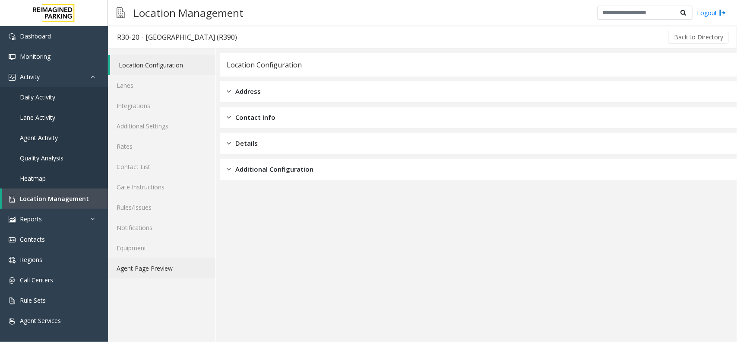
click at [178, 277] on link "Agent Page Preview" at bounding box center [162, 268] width 108 height 20
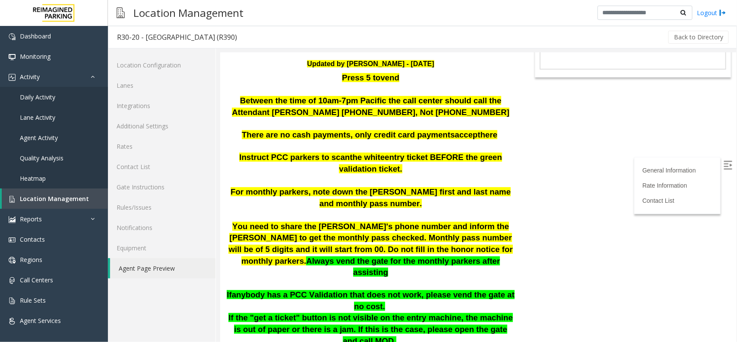
scroll to position [162, 0]
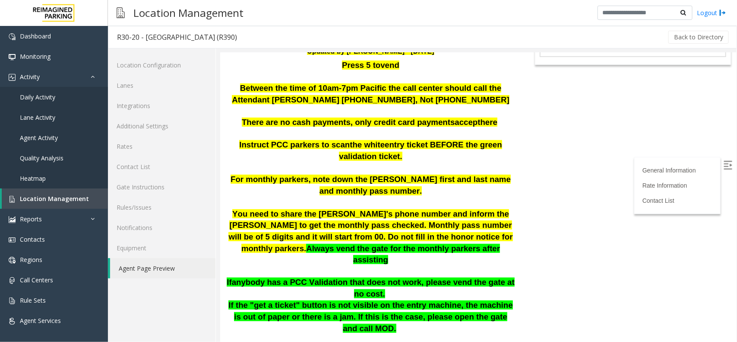
click at [547, 142] on body "R30-20 - Green Lake Village (R390) General Information Revenue Control Manufact…" at bounding box center [478, 34] width 516 height 289
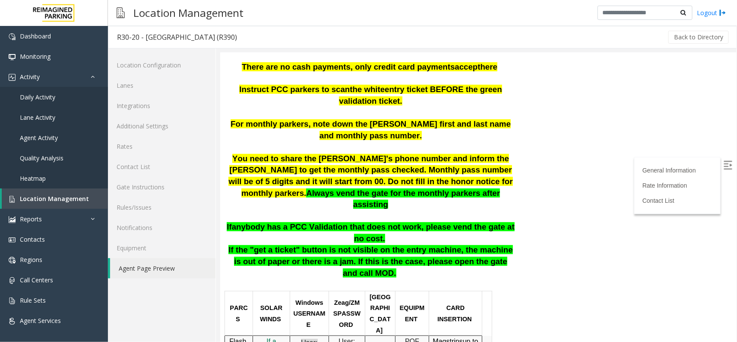
scroll to position [278, 0]
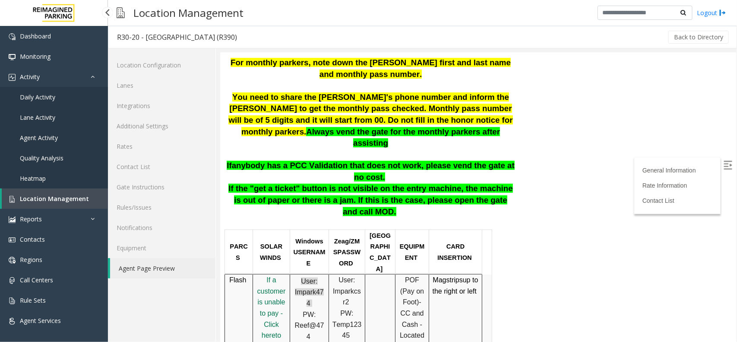
click at [70, 204] on link "Location Management" at bounding box center [55, 198] width 106 height 20
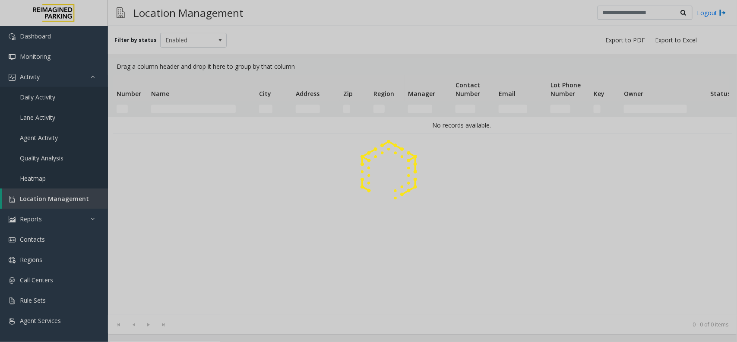
click at [200, 98] on div at bounding box center [368, 171] width 737 height 342
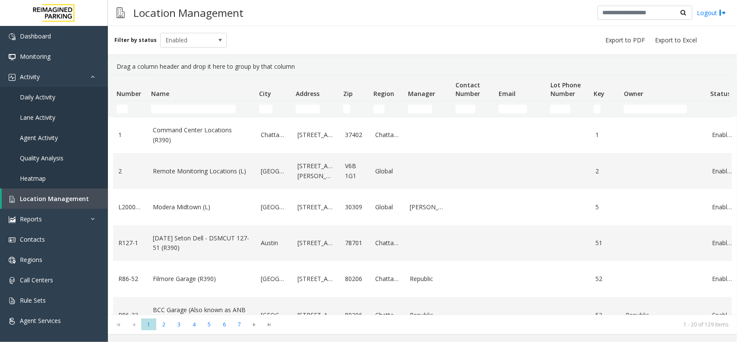
click at [200, 113] on td "Name Filter" at bounding box center [202, 109] width 108 height 16
click at [206, 107] on input "Name Filter" at bounding box center [193, 108] width 85 height 9
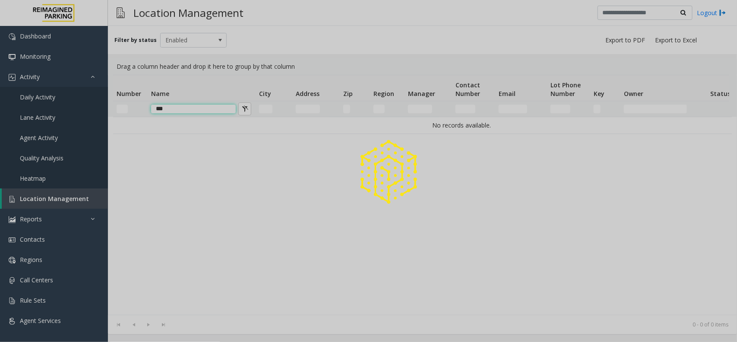
type input "***"
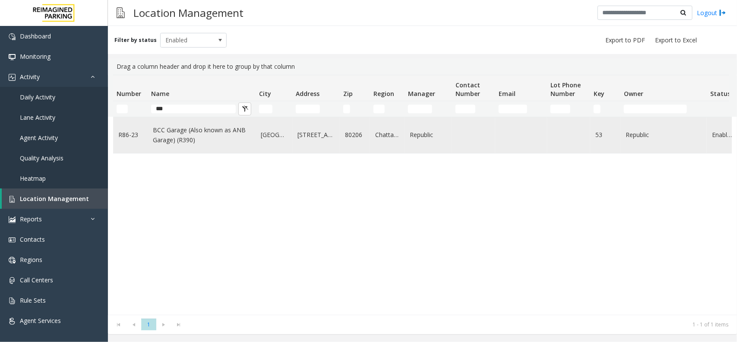
click at [209, 124] on td "BCC Garage (Also known as ANB Garage) (R390)" at bounding box center [202, 135] width 108 height 36
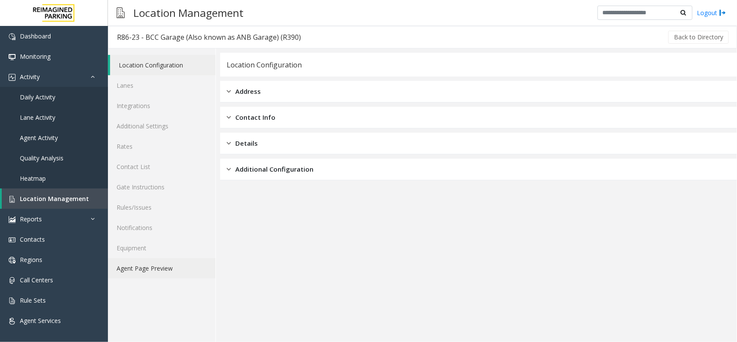
click at [171, 263] on link "Agent Page Preview" at bounding box center [162, 268] width 108 height 20
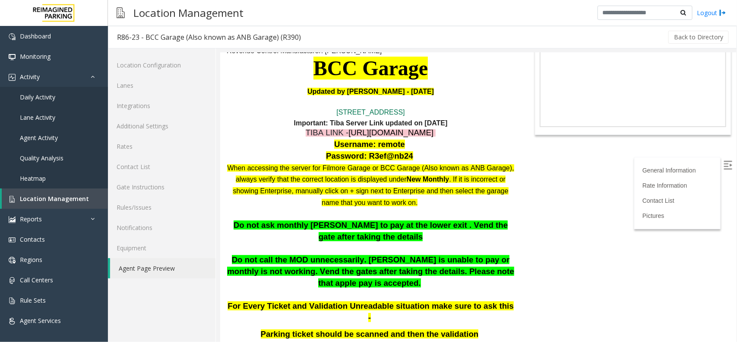
scroll to position [111, 0]
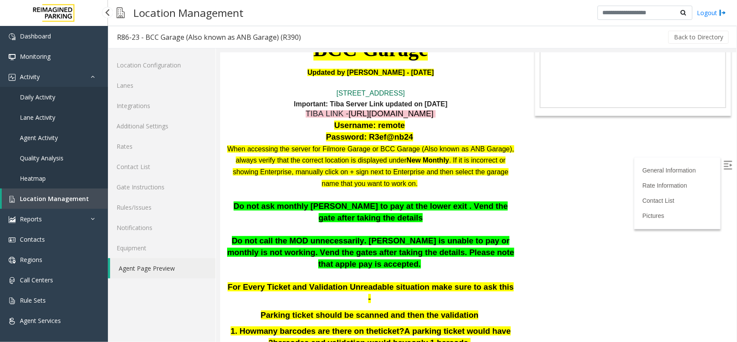
click at [38, 194] on span "Location Management" at bounding box center [54, 198] width 69 height 8
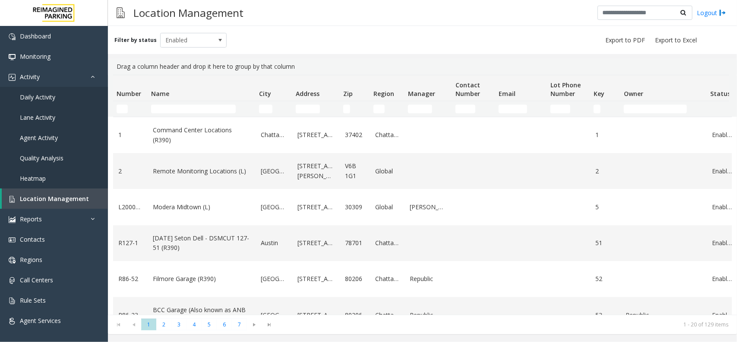
click at [186, 114] on td "Name Filter" at bounding box center [202, 109] width 108 height 16
click at [199, 106] on input "Name Filter" at bounding box center [193, 108] width 85 height 9
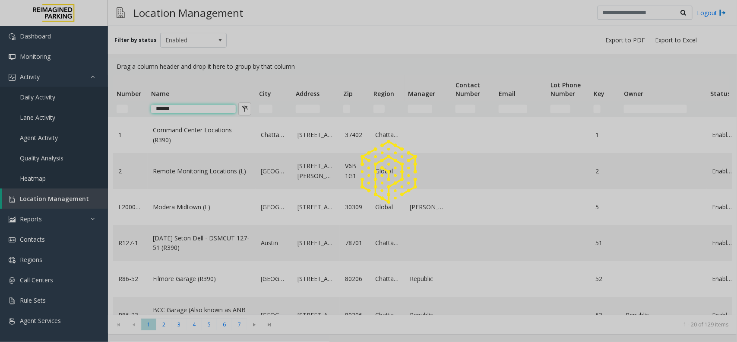
type input "******"
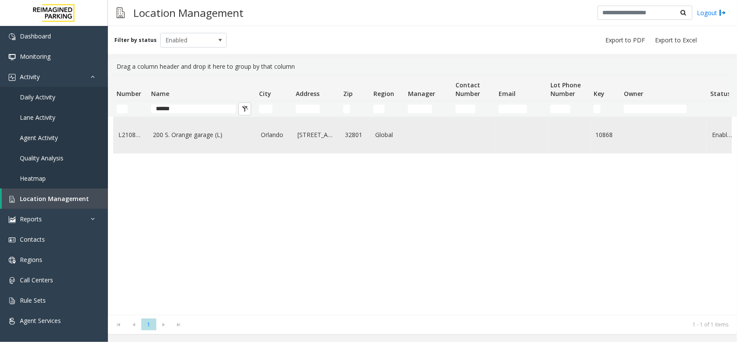
click at [193, 137] on link "200 S. Orange garage (L)" at bounding box center [202, 134] width 98 height 9
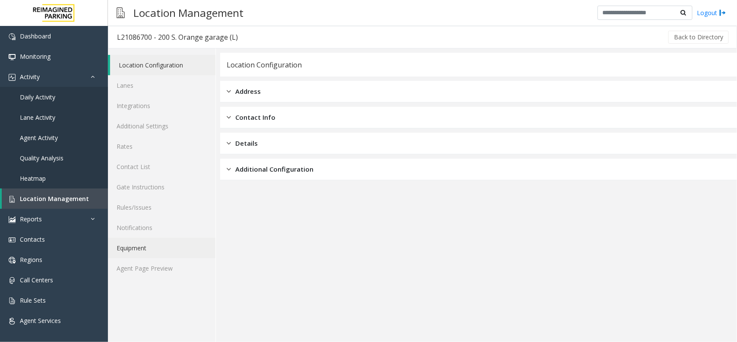
click at [167, 256] on link "Equipment" at bounding box center [162, 247] width 108 height 20
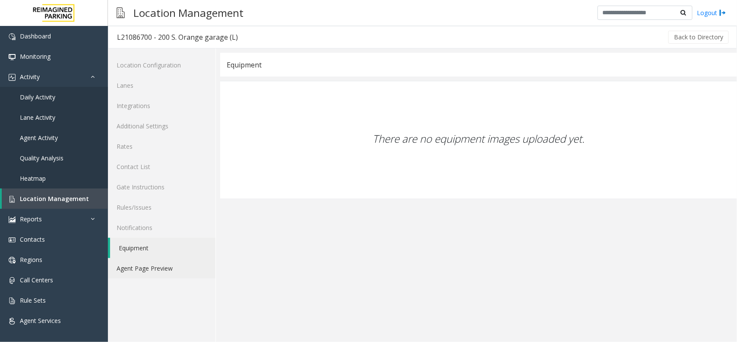
click at [167, 260] on link "Agent Page Preview" at bounding box center [162, 268] width 108 height 20
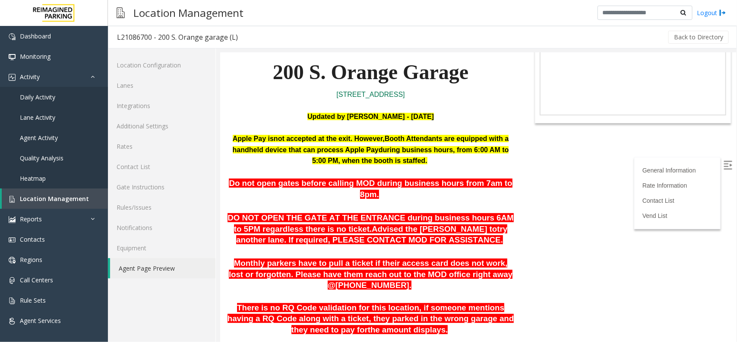
scroll to position [108, 0]
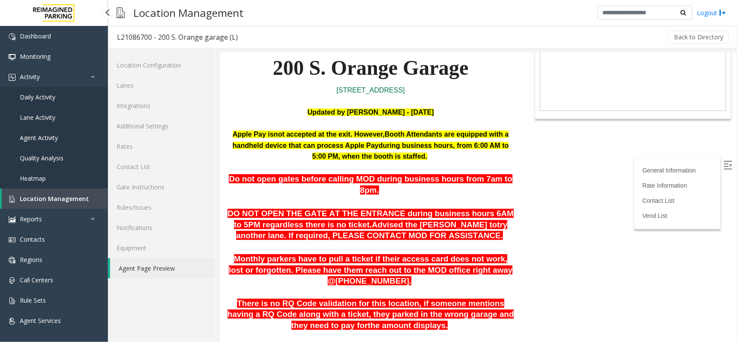
click at [65, 197] on span "Location Management" at bounding box center [54, 198] width 69 height 8
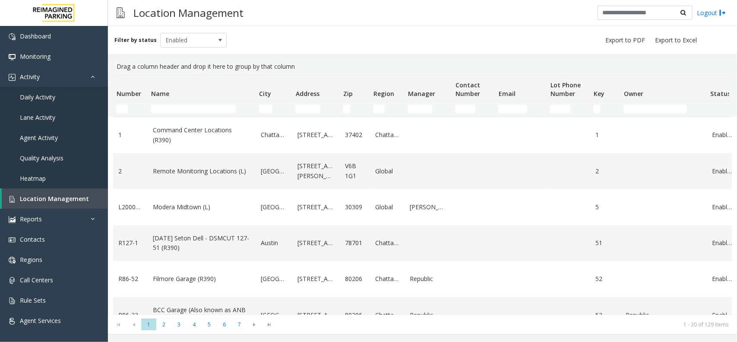
click at [173, 94] on th "Name" at bounding box center [202, 88] width 108 height 26
click at [178, 104] on input "Name Filter" at bounding box center [193, 108] width 85 height 9
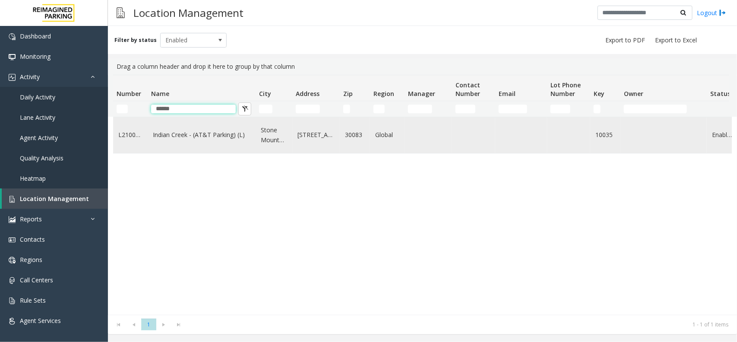
type input "******"
click at [176, 129] on td "Indian Creek - (AT&T Parking) (L)" at bounding box center [202, 135] width 108 height 36
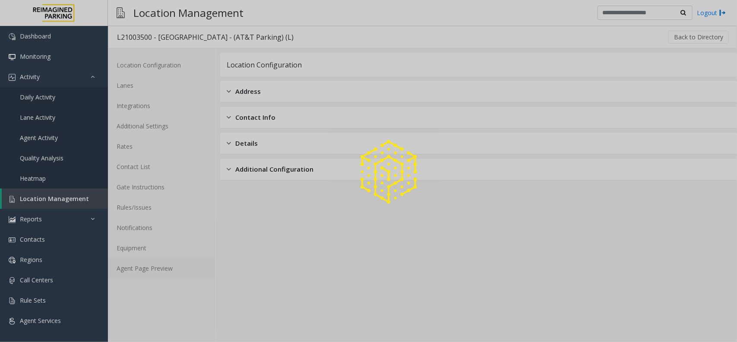
click at [186, 266] on link "Agent Page Preview" at bounding box center [162, 268] width 108 height 20
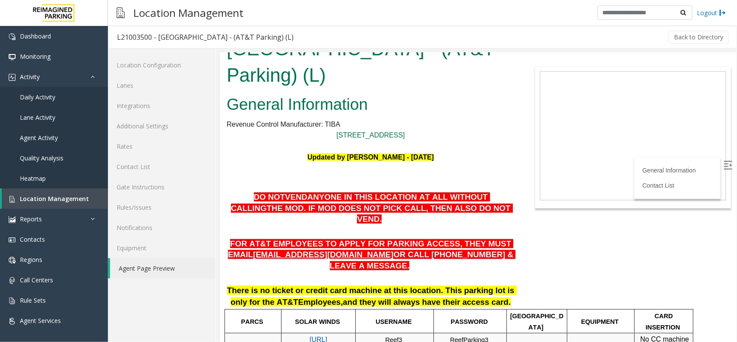
scroll to position [26, 0]
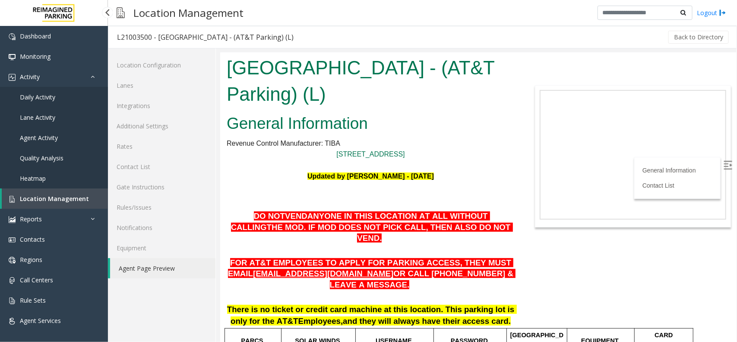
click at [58, 190] on link "Location Management" at bounding box center [55, 198] width 106 height 20
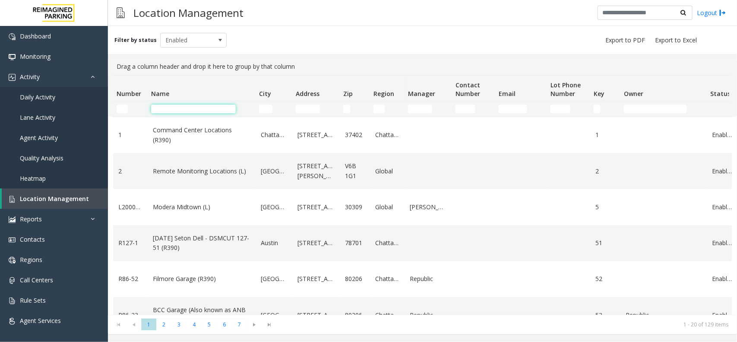
click at [169, 104] on input "Name Filter" at bounding box center [193, 108] width 85 height 9
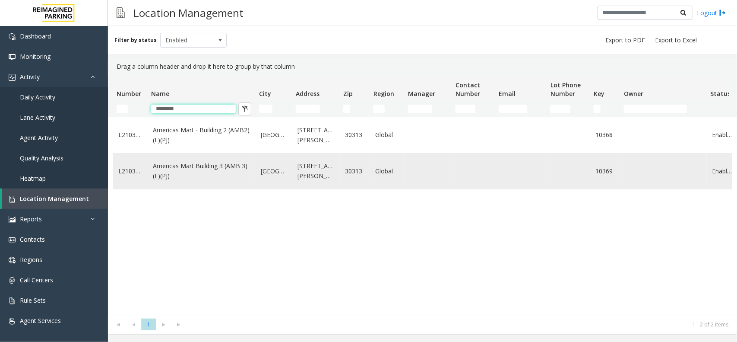
type input "********"
click at [178, 159] on td "Americas Mart Building 3 (AMB 3) (L)(PJ)" at bounding box center [202, 171] width 108 height 36
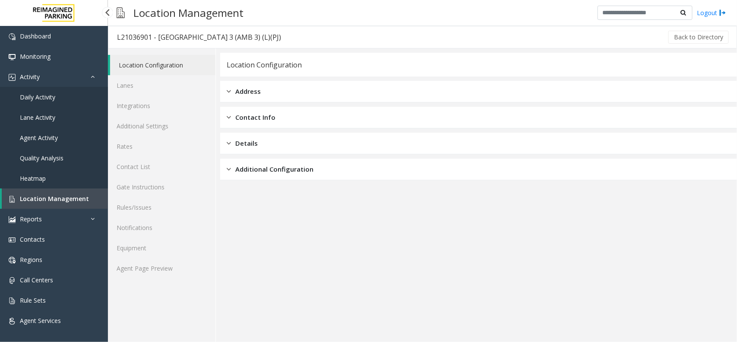
click at [73, 196] on span "Location Management" at bounding box center [54, 198] width 69 height 8
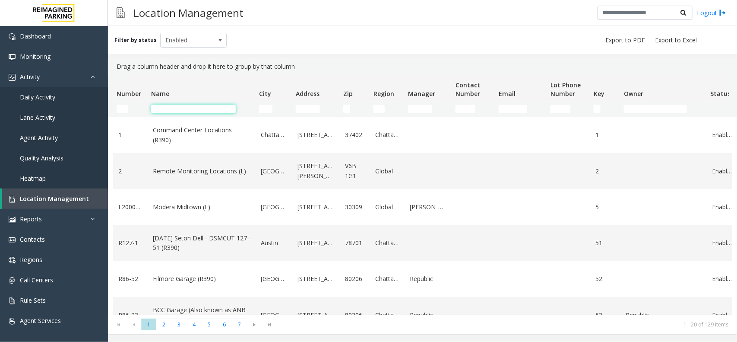
click at [186, 108] on input "Name Filter" at bounding box center [193, 108] width 85 height 9
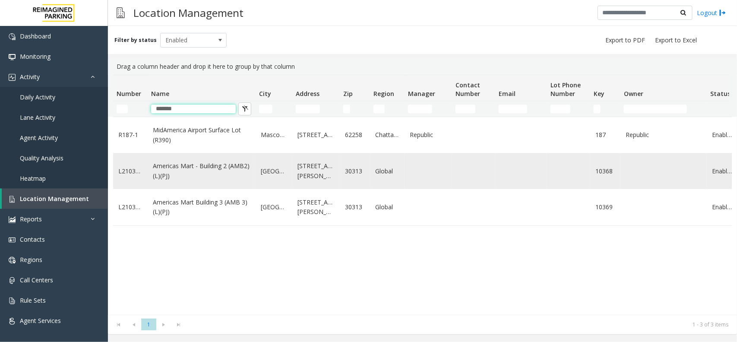
type input "*******"
click at [186, 165] on link "Americas Mart - Building 2 (AMB2) (L)(PJ)" at bounding box center [202, 170] width 98 height 19
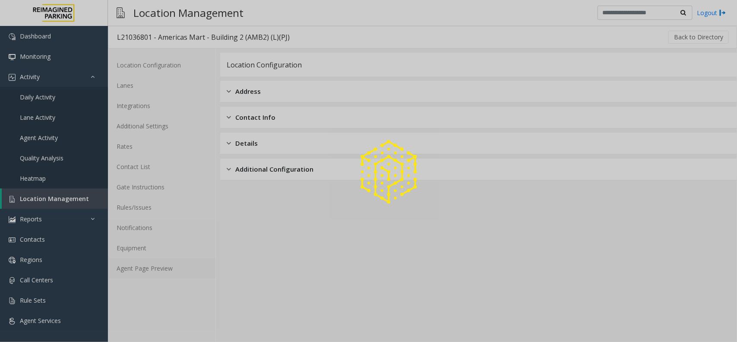
click at [195, 275] on link "Agent Page Preview" at bounding box center [162, 268] width 108 height 20
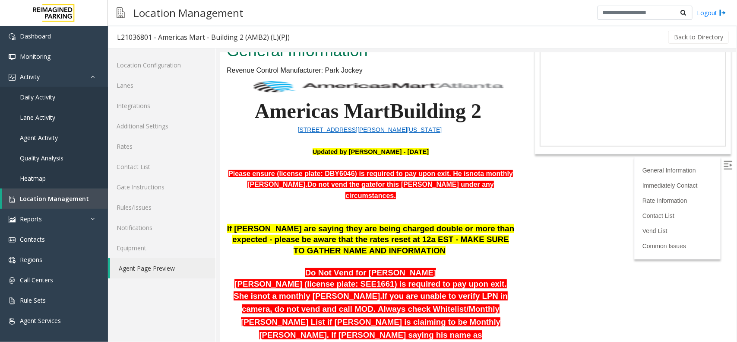
scroll to position [96, 0]
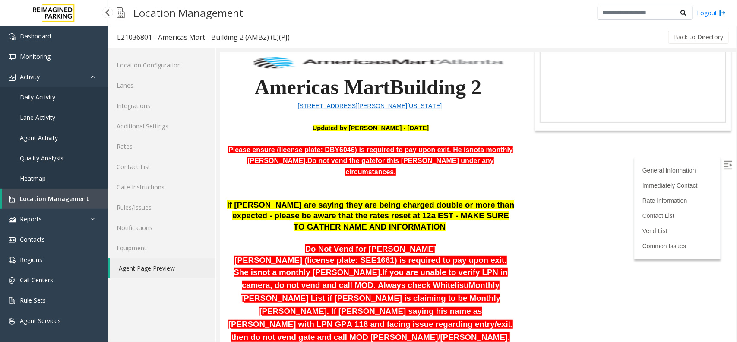
click at [48, 193] on link "Location Management" at bounding box center [55, 198] width 106 height 20
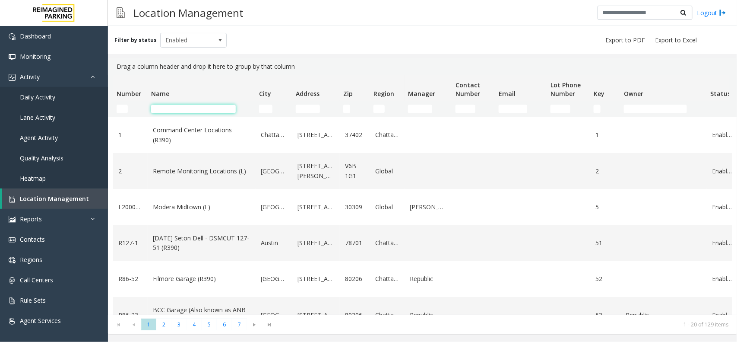
click at [185, 110] on input "Name Filter" at bounding box center [193, 108] width 85 height 9
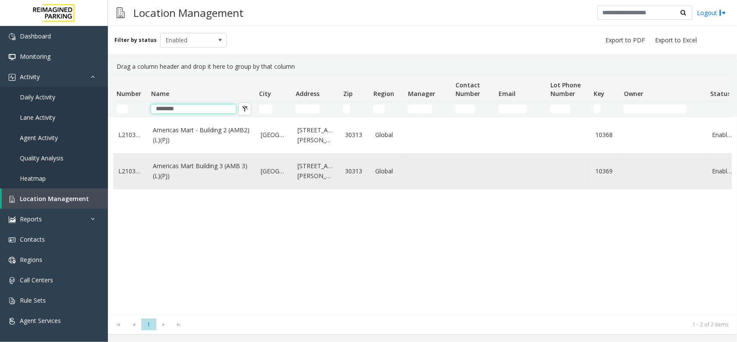
type input "********"
click at [163, 175] on link "Americas Mart Building 3 (AMB 3) (L)(PJ)" at bounding box center [202, 170] width 98 height 19
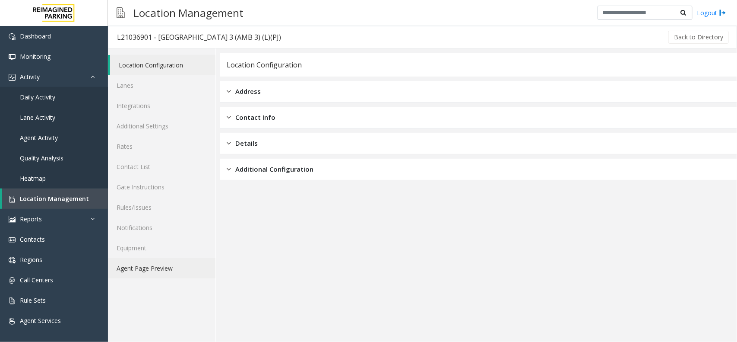
click at [163, 275] on link "Agent Page Preview" at bounding box center [162, 268] width 108 height 20
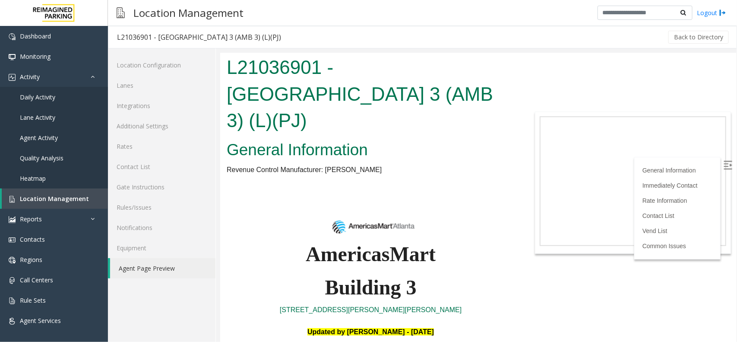
click at [165, 266] on link "Agent Page Preview" at bounding box center [162, 268] width 105 height 20
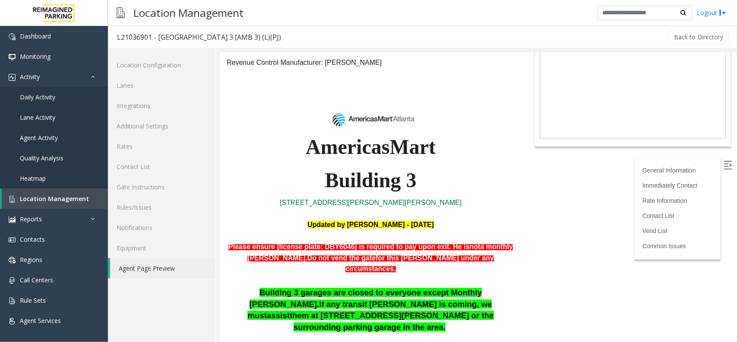
scroll to position [108, 0]
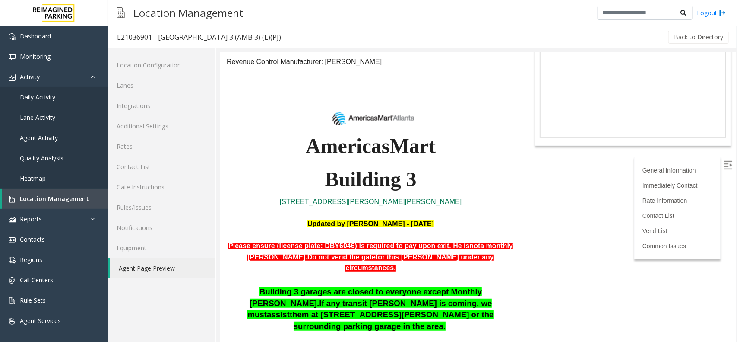
click at [562, 221] on body "L21036901 - Americas Mart Building 3 (AMB 3) (L)(PJ) General Information Revenu…" at bounding box center [478, 88] width 516 height 289
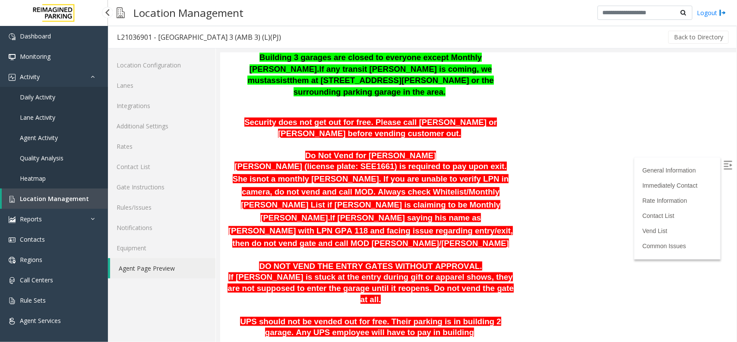
click at [86, 201] on link "Location Management" at bounding box center [55, 198] width 106 height 20
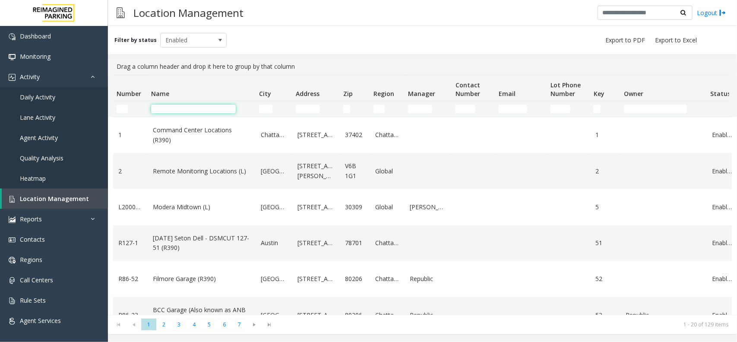
click at [192, 113] on input "Name Filter" at bounding box center [193, 108] width 85 height 9
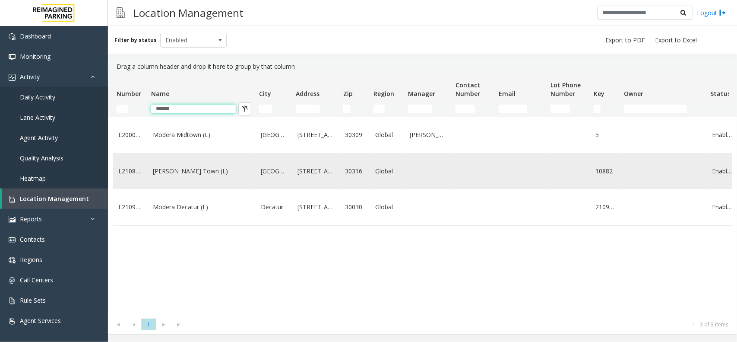
type input "******"
click at [193, 168] on td "Modera - Reynolds Town (L)" at bounding box center [202, 171] width 108 height 36
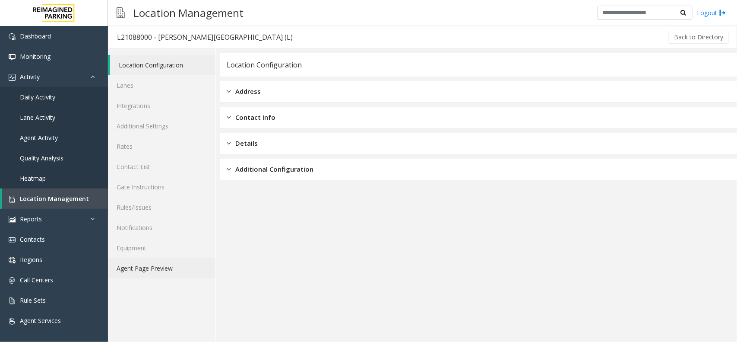
click at [184, 272] on link "Agent Page Preview" at bounding box center [162, 268] width 108 height 20
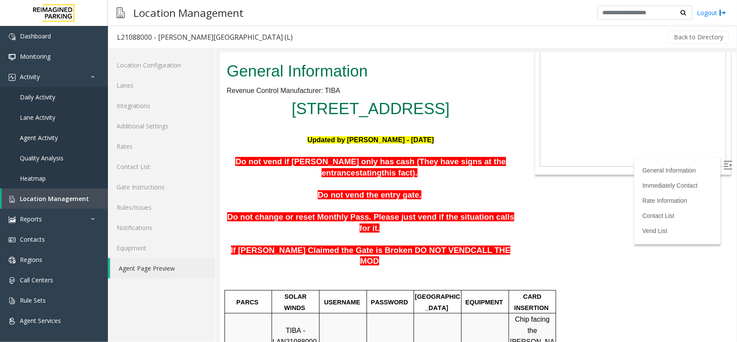
scroll to position [54, 0]
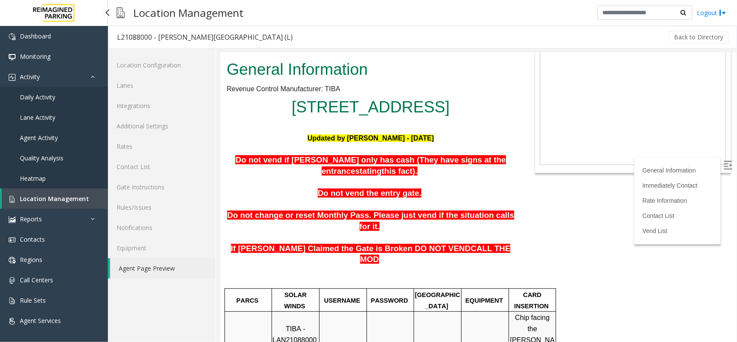
click at [28, 189] on link "Location Management" at bounding box center [55, 198] width 106 height 20
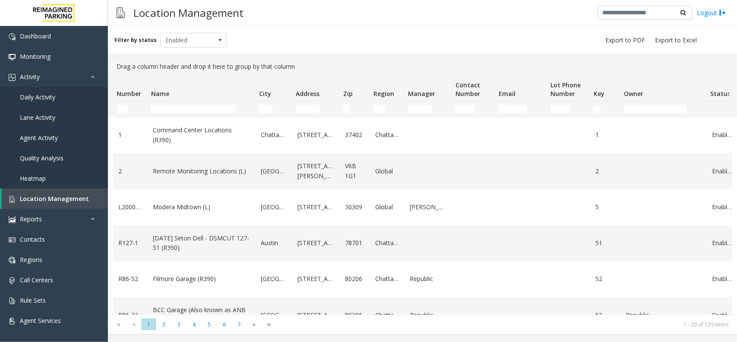
click at [180, 98] on th "Name" at bounding box center [202, 88] width 108 height 26
click at [180, 99] on th "Name" at bounding box center [202, 88] width 108 height 26
click at [183, 104] on td "Name Filter" at bounding box center [202, 109] width 108 height 16
click at [183, 107] on input "Name Filter" at bounding box center [193, 108] width 85 height 9
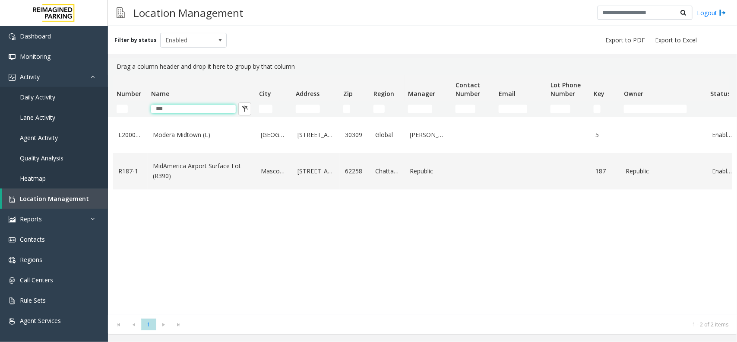
type input "***"
click at [237, 169] on link "MidAmerica Airport Surface Lot (R390)" at bounding box center [202, 170] width 98 height 19
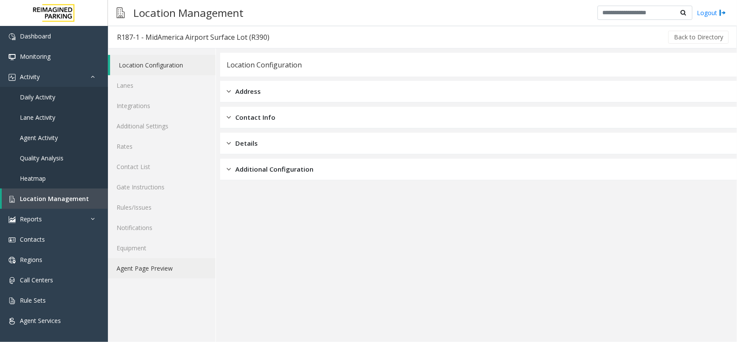
click at [152, 259] on link "Agent Page Preview" at bounding box center [162, 268] width 108 height 20
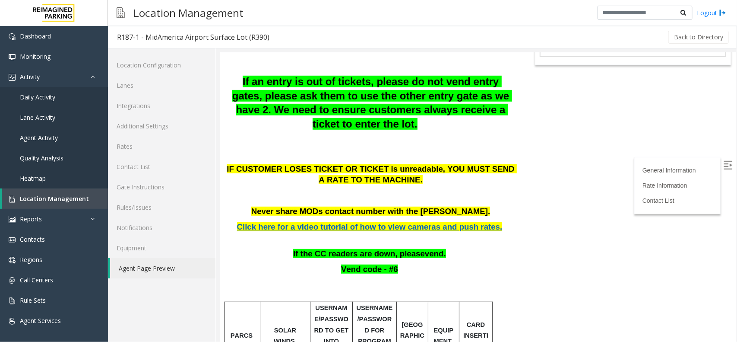
scroll to position [270, 0]
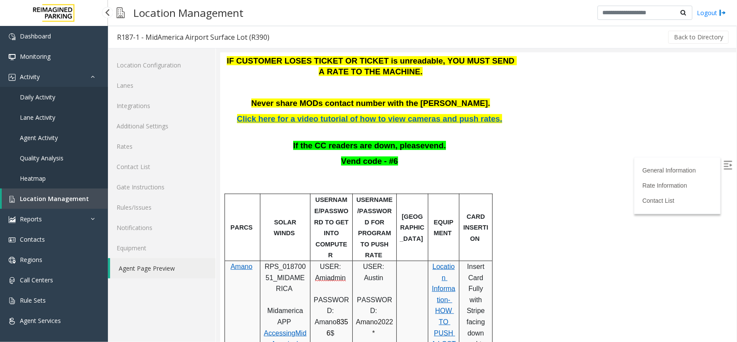
click at [55, 193] on link "Location Management" at bounding box center [55, 198] width 106 height 20
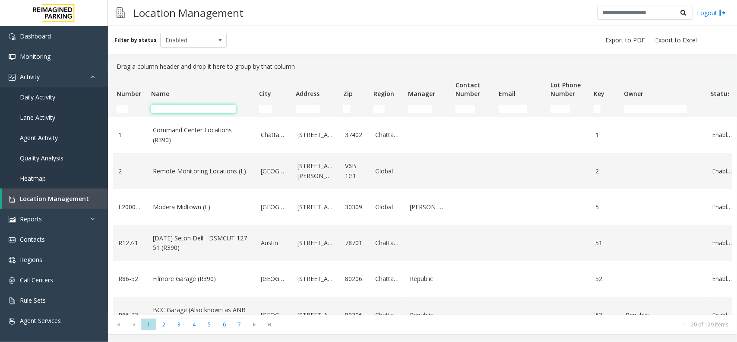
click at [204, 113] on input "Name Filter" at bounding box center [193, 108] width 85 height 9
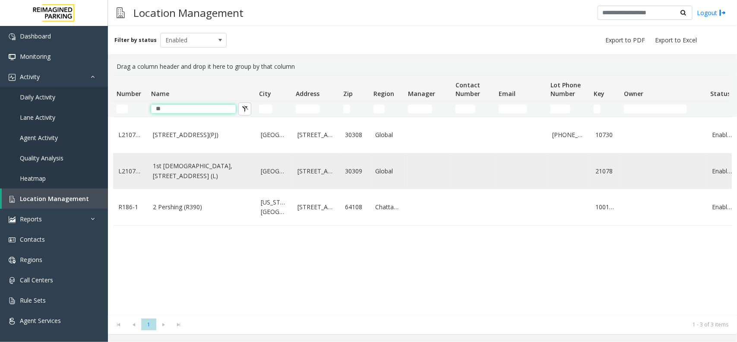
type input "**"
click at [212, 168] on td "1st Presbyterian, 1337 Peachtree St (L)" at bounding box center [202, 171] width 108 height 36
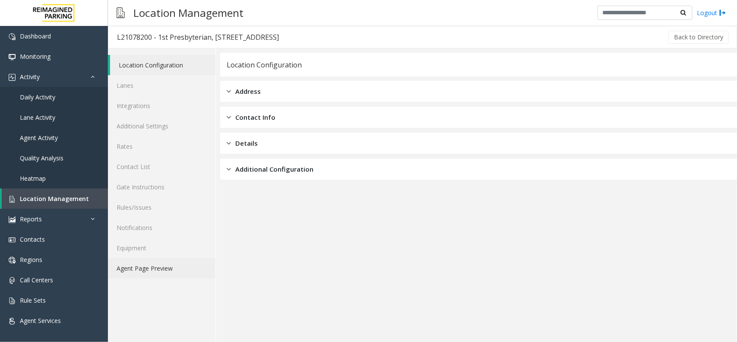
click at [168, 266] on link "Agent Page Preview" at bounding box center [162, 268] width 108 height 20
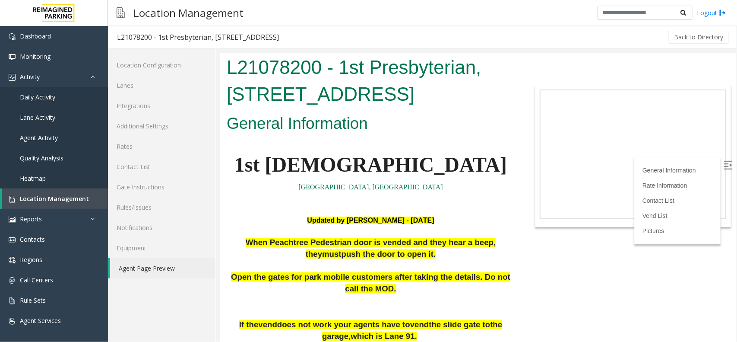
scroll to position [257, 0]
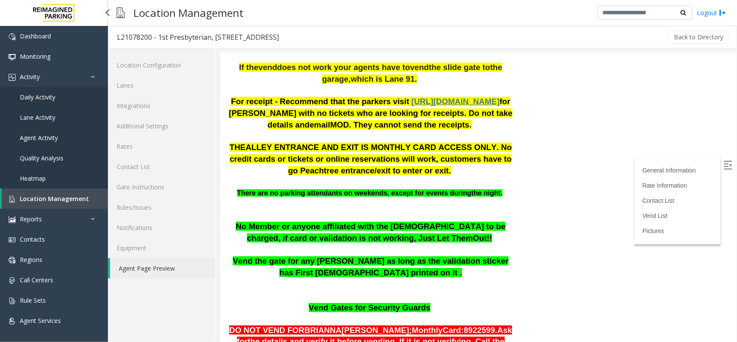
click at [70, 192] on link "Location Management" at bounding box center [55, 198] width 106 height 20
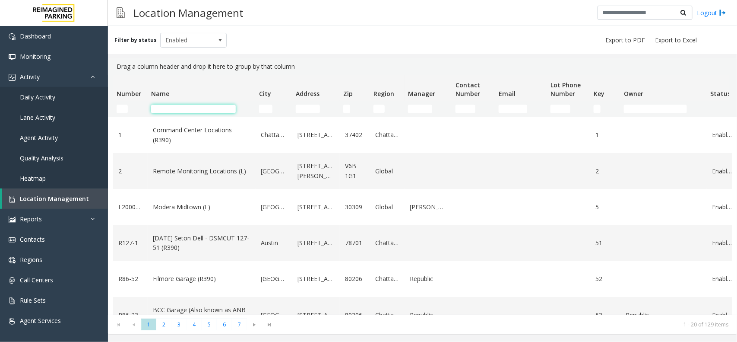
click at [204, 111] on input "Name Filter" at bounding box center [193, 108] width 85 height 9
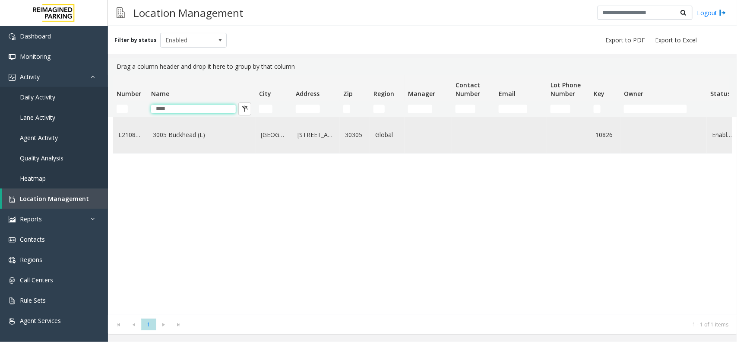
type input "****"
click at [204, 146] on td "3005 Buckhead (L)" at bounding box center [202, 135] width 108 height 36
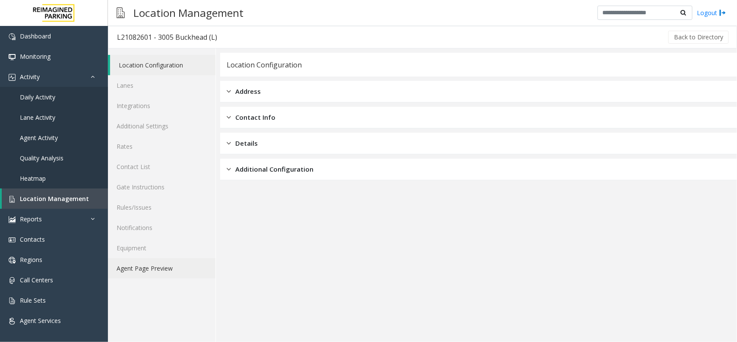
click at [164, 268] on link "Agent Page Preview" at bounding box center [162, 268] width 108 height 20
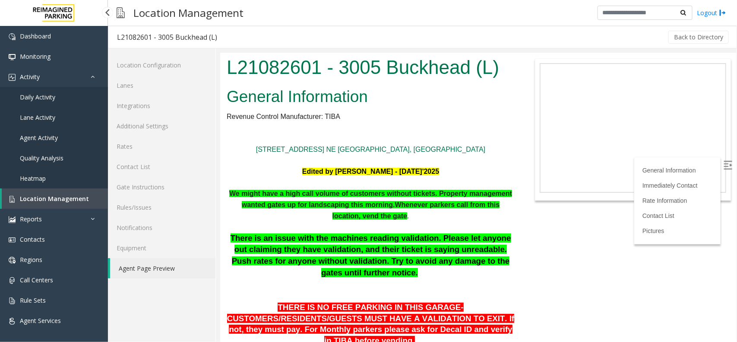
click at [46, 199] on span "Location Management" at bounding box center [54, 198] width 69 height 8
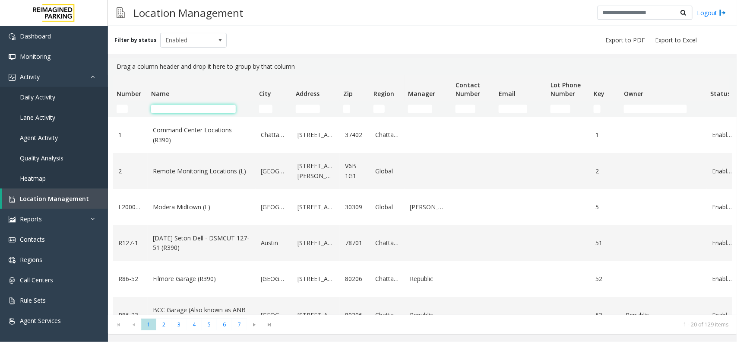
click at [175, 109] on input "Name Filter" at bounding box center [193, 108] width 85 height 9
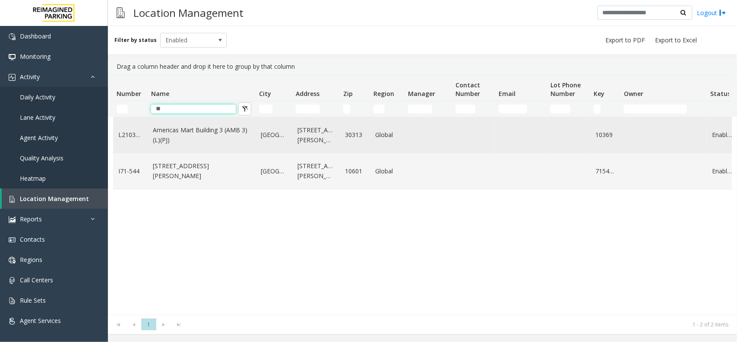
type input "*"
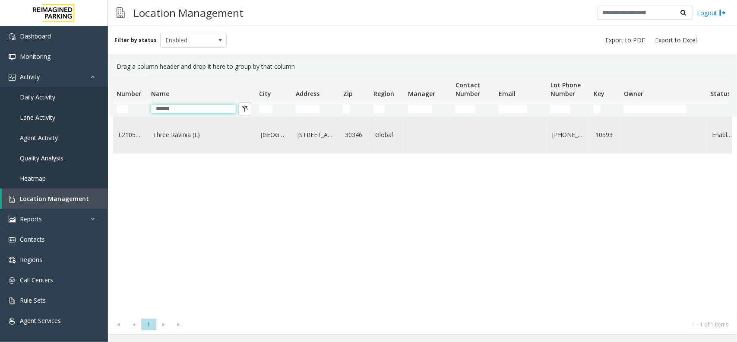
type input "******"
click at [199, 142] on td "Three Ravinia (L)" at bounding box center [202, 135] width 108 height 36
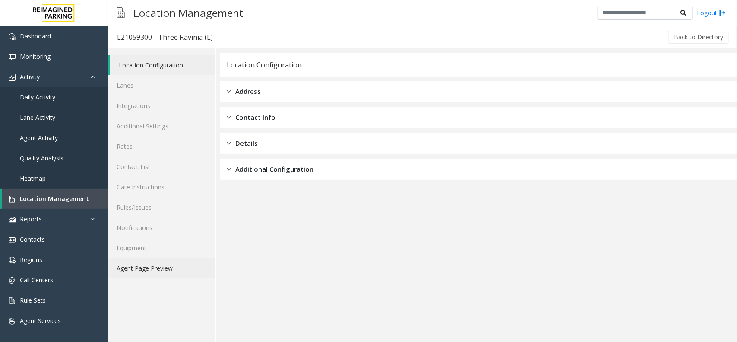
click at [188, 264] on link "Agent Page Preview" at bounding box center [162, 268] width 108 height 20
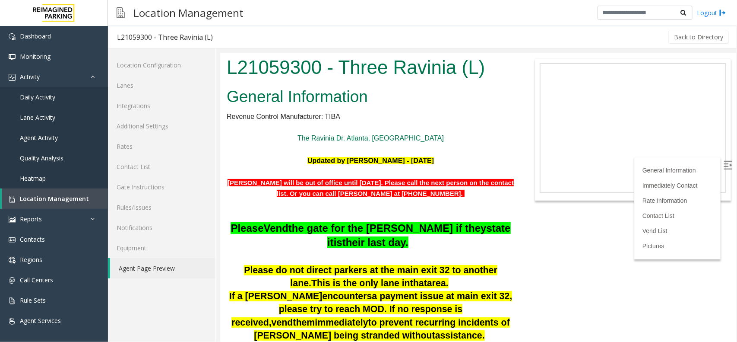
click at [723, 161] on img at bounding box center [727, 164] width 9 height 9
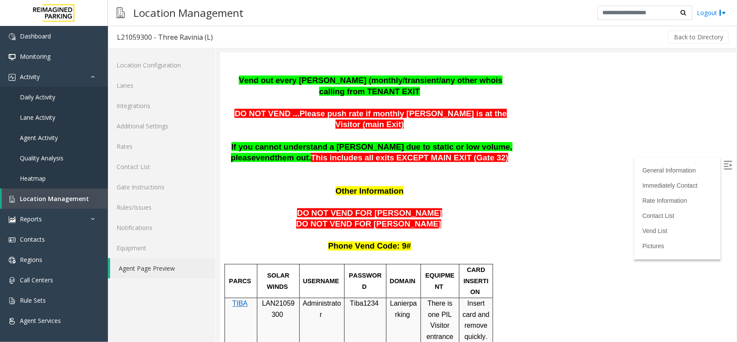
scroll to position [509, 0]
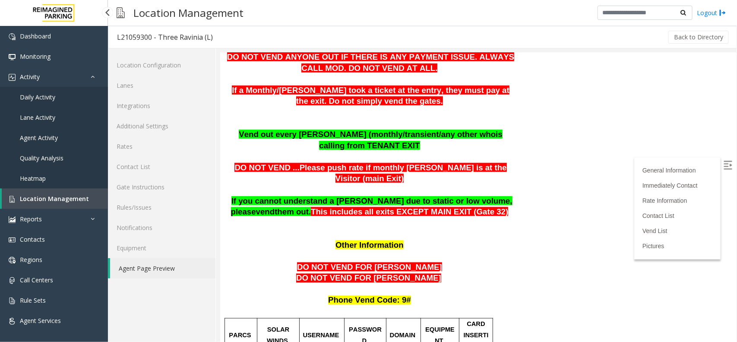
click at [65, 199] on span "Location Management" at bounding box center [54, 198] width 69 height 8
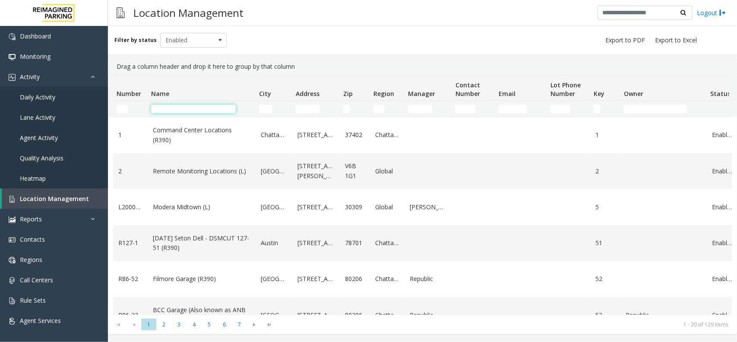
click at [168, 108] on input "Name Filter" at bounding box center [193, 108] width 85 height 9
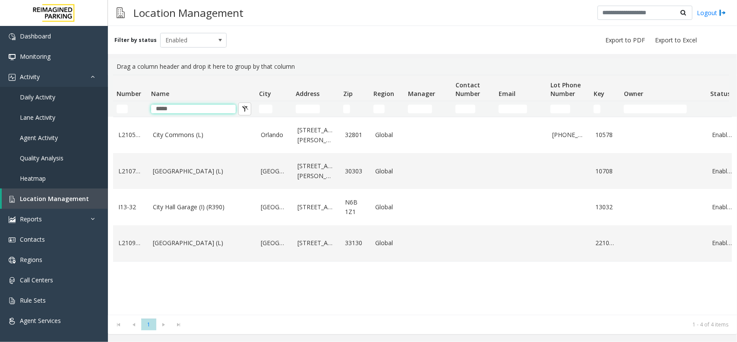
type input "****"
click at [186, 180] on td "City Plaza (L)" at bounding box center [202, 171] width 108 height 36
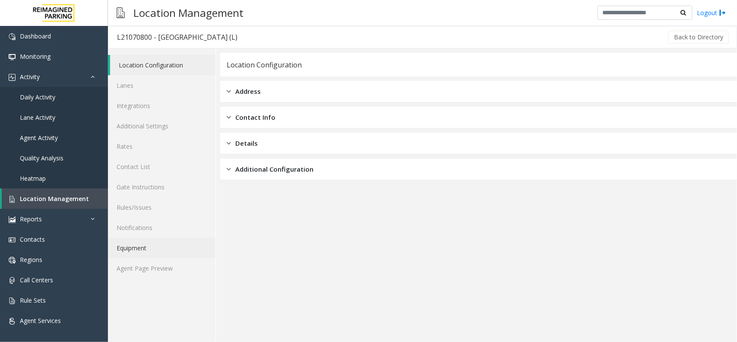
click at [152, 247] on link "Equipment" at bounding box center [162, 247] width 108 height 20
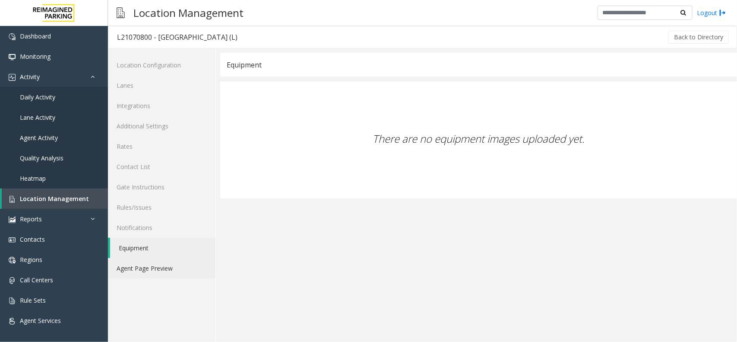
click at [152, 263] on link "Agent Page Preview" at bounding box center [162, 268] width 108 height 20
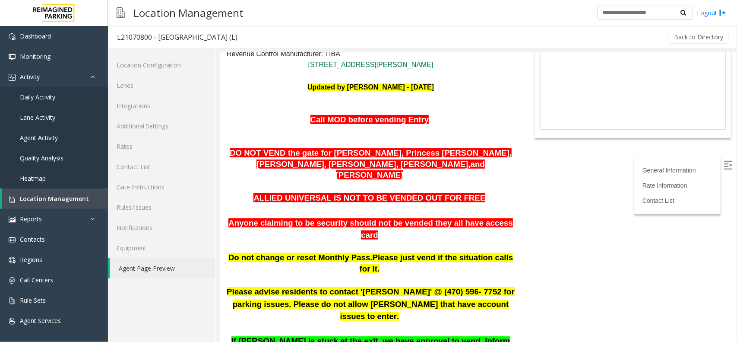
scroll to position [80, 0]
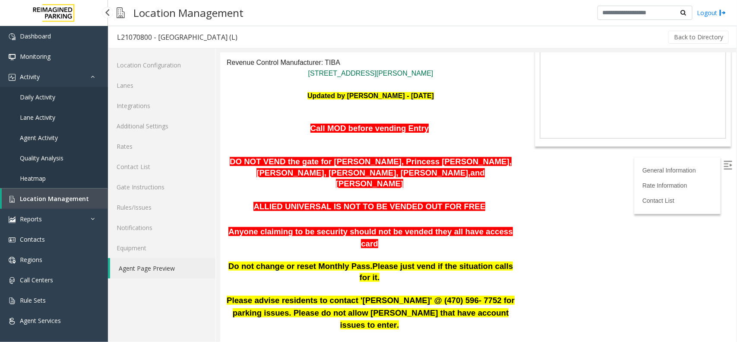
click at [78, 187] on link "Heatmap" at bounding box center [54, 178] width 108 height 20
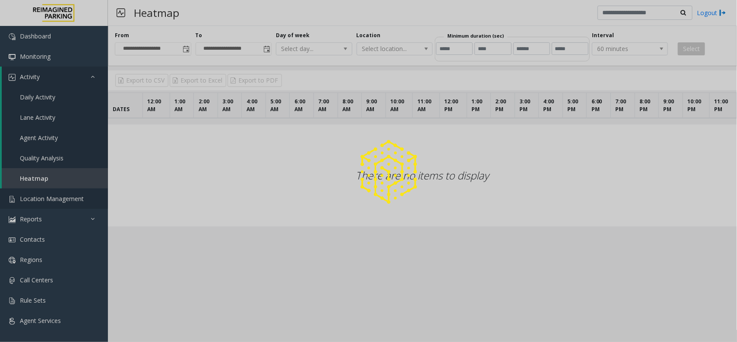
click at [58, 199] on span "Location Management" at bounding box center [52, 198] width 64 height 8
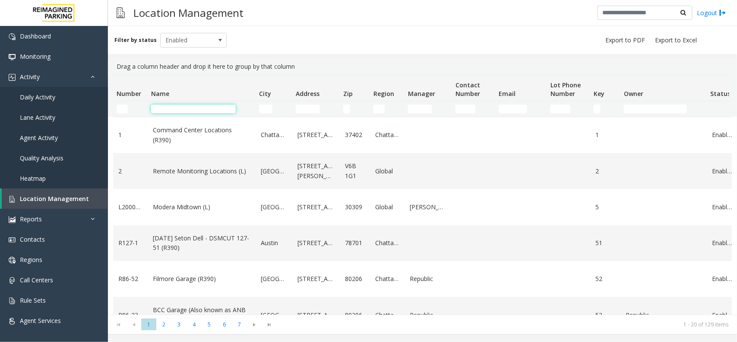
click at [184, 109] on input "Name Filter" at bounding box center [193, 108] width 85 height 9
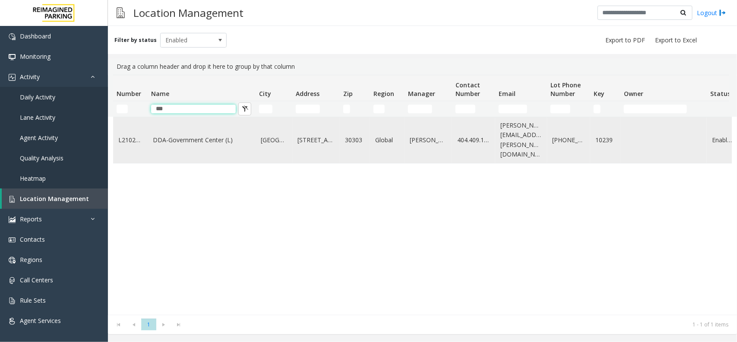
type input "***"
click at [180, 144] on td "DDA-Government Center (L)" at bounding box center [202, 140] width 108 height 46
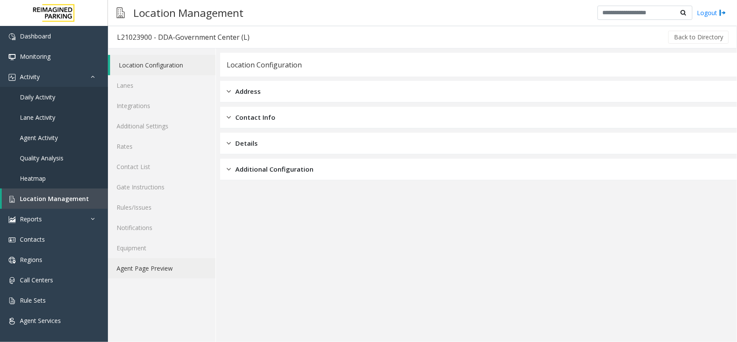
click at [158, 266] on link "Agent Page Preview" at bounding box center [162, 268] width 108 height 20
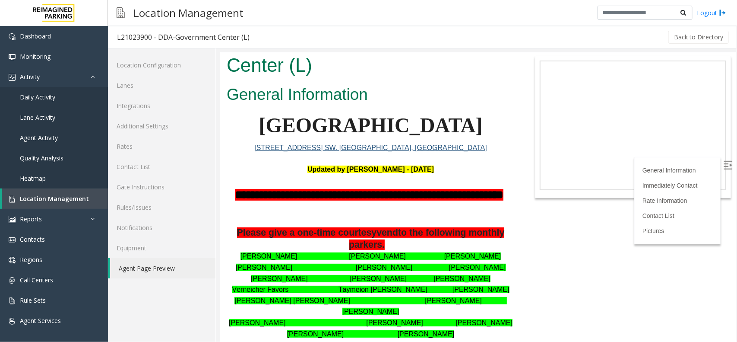
scroll to position [54, 0]
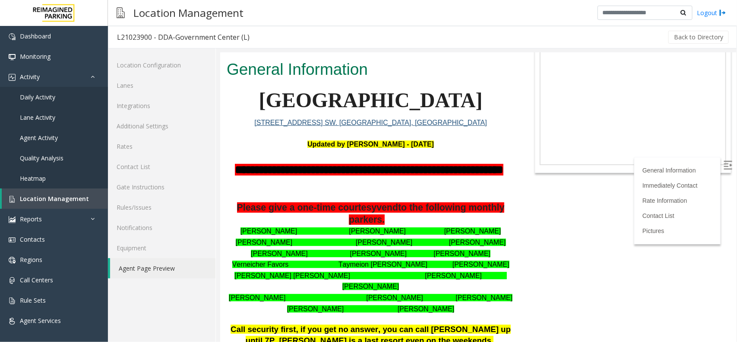
click at [725, 159] on label at bounding box center [728, 165] width 13 height 13
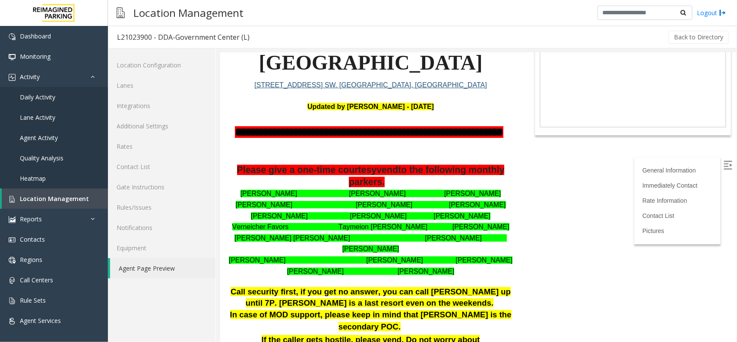
scroll to position [108, 0]
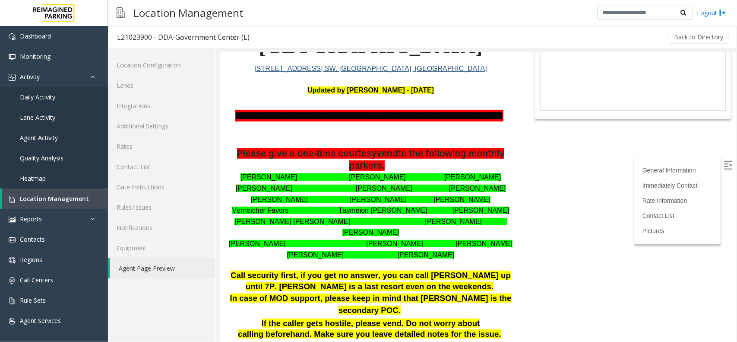
click at [264, 193] on p "Raymond Ross Alexis Ramey Sandra Williamson" at bounding box center [370, 187] width 288 height 11
click at [342, 180] on font "Phillana Williams Jason Ingram Carlogeno Carson" at bounding box center [370, 176] width 261 height 7
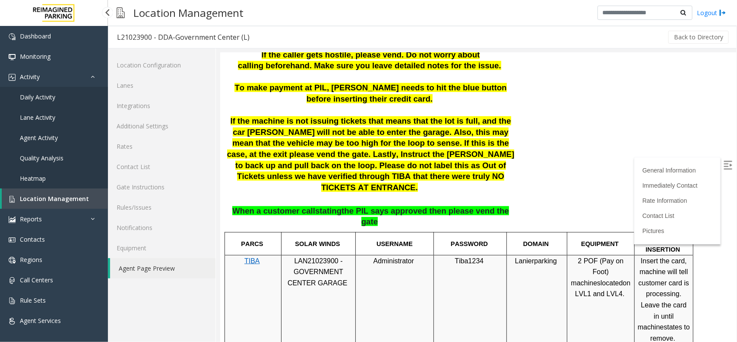
click at [66, 204] on link "Location Management" at bounding box center [55, 198] width 106 height 20
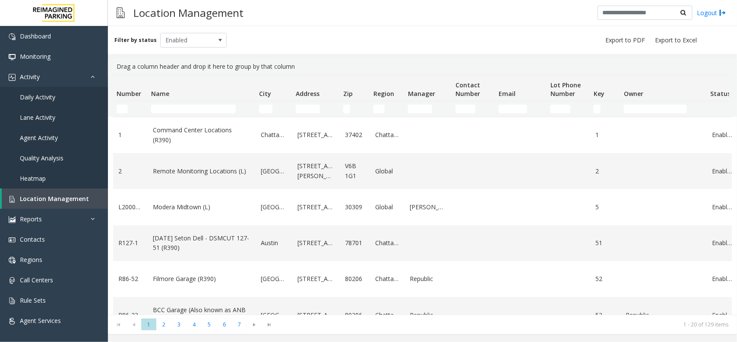
click at [162, 107] on input "Name Filter" at bounding box center [193, 108] width 85 height 9
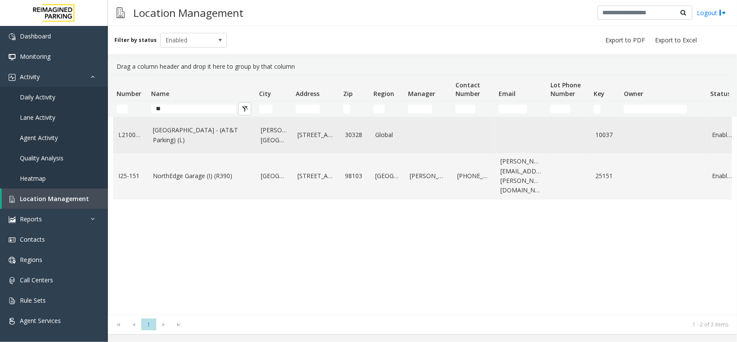
type input "*"
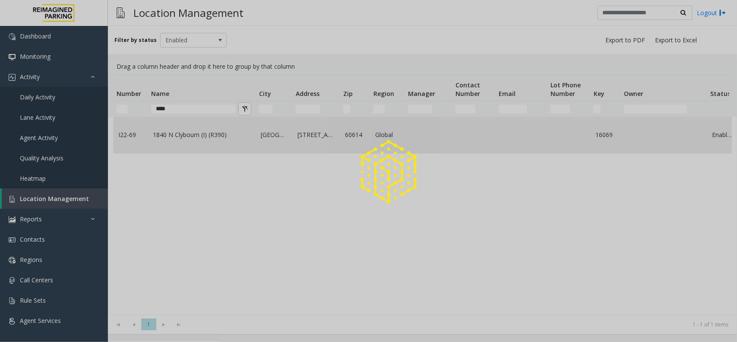
type input "****"
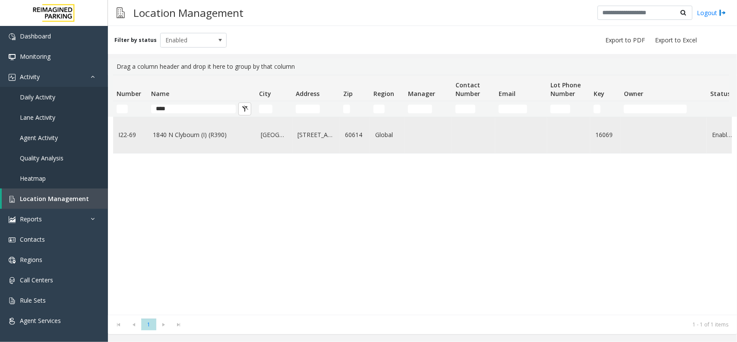
click at [188, 137] on link "1840 N Clybourn (I) (R390)" at bounding box center [202, 134] width 98 height 9
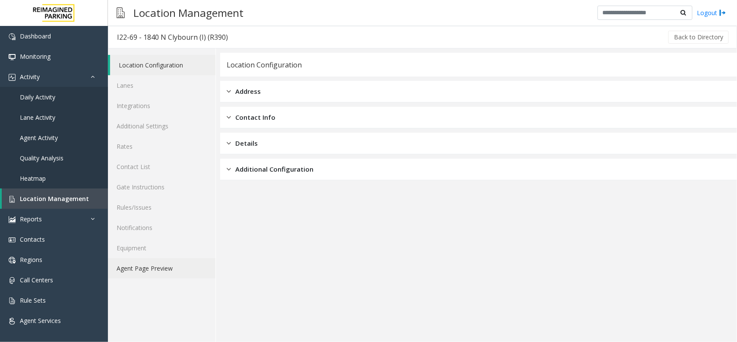
click at [158, 269] on link "Agent Page Preview" at bounding box center [162, 268] width 108 height 20
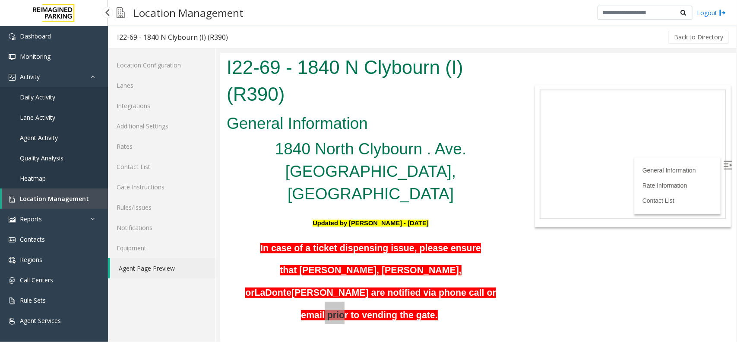
click at [65, 197] on span "Location Management" at bounding box center [54, 198] width 69 height 8
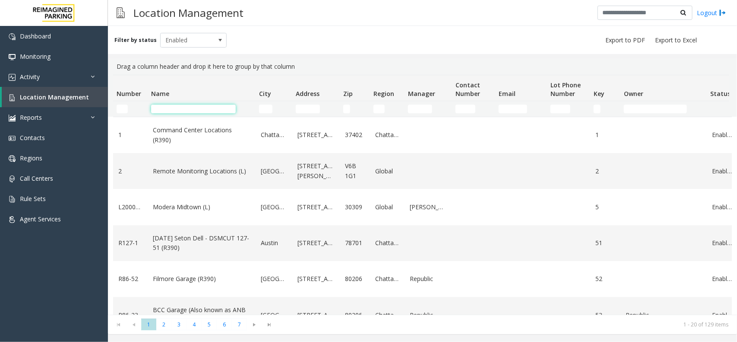
click at [197, 107] on input "Name Filter" at bounding box center [193, 108] width 85 height 9
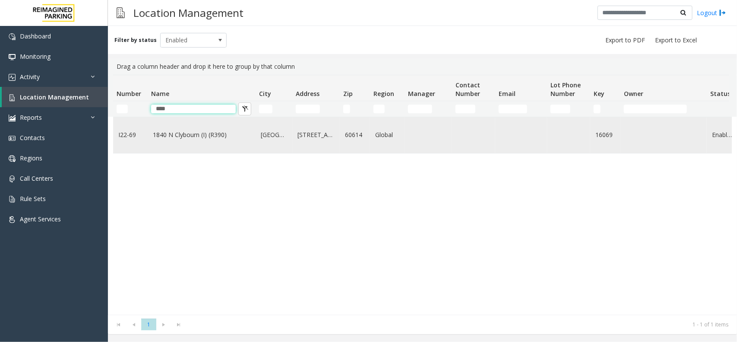
type input "****"
click at [204, 143] on td "1840 N Clybourn (I) (R390)" at bounding box center [202, 135] width 108 height 36
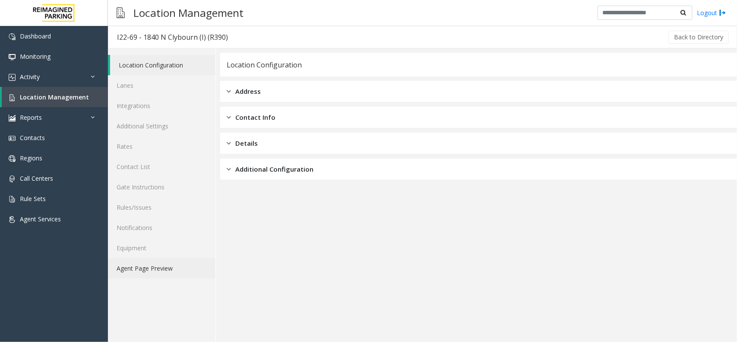
click at [165, 263] on link "Agent Page Preview" at bounding box center [162, 268] width 108 height 20
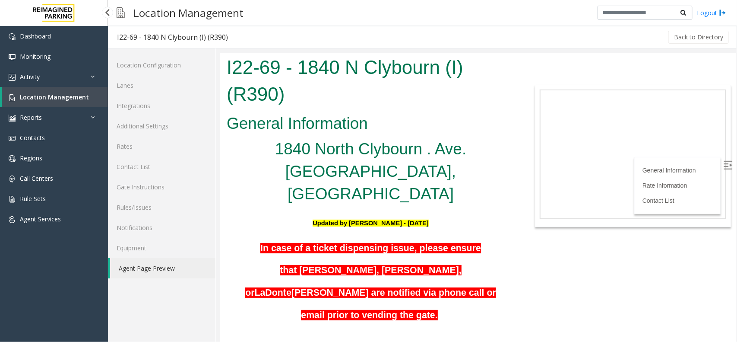
click at [105, 101] on link "Location Management" at bounding box center [55, 97] width 106 height 20
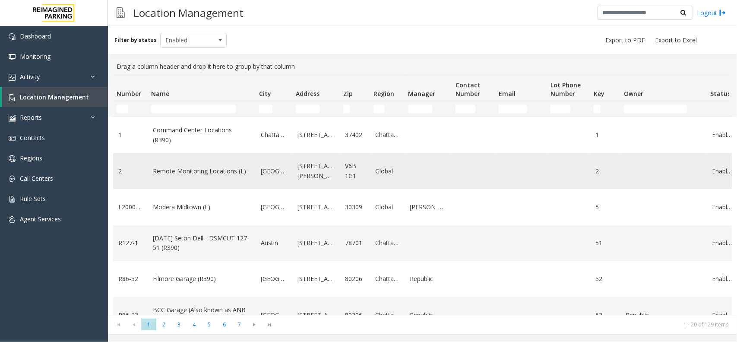
click at [304, 163] on link "[STREET_ADDRESS][PERSON_NAME]" at bounding box center [315, 170] width 37 height 19
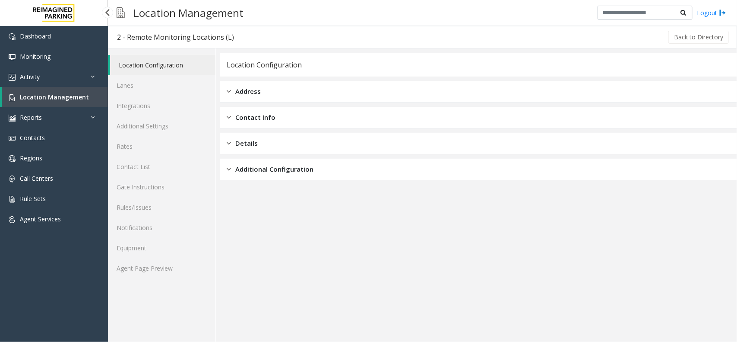
click at [68, 90] on link "Location Management" at bounding box center [55, 97] width 106 height 20
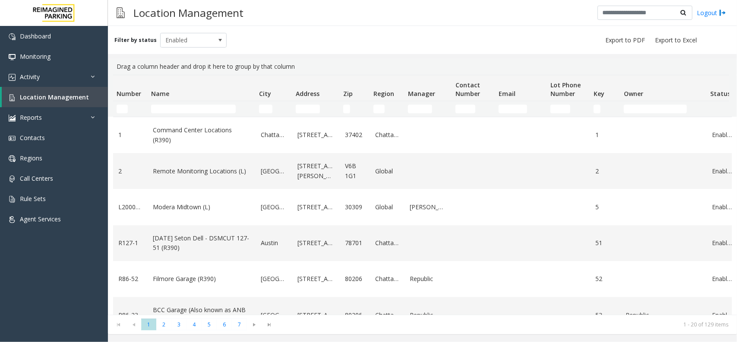
click at [525, 316] on kendo-pager "* * * * * * * 1 2 3 4 5 6 7 1 - 20 of 129 items" at bounding box center [422, 323] width 629 height 19
